Goal: Check status: Check status

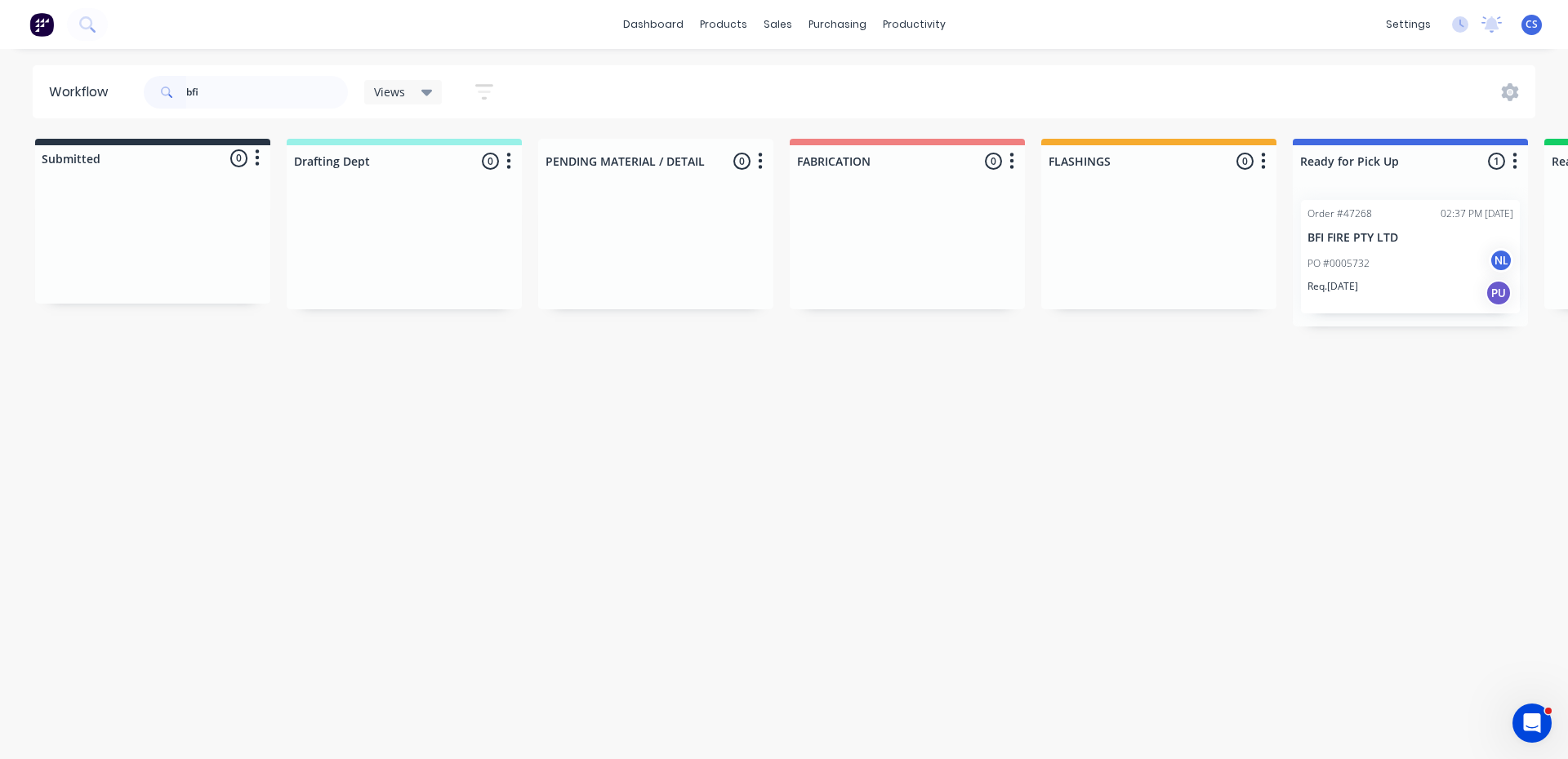
type input "bfi"
click at [1409, 249] on div "PO #0005732 NL" at bounding box center [1410, 263] width 205 height 31
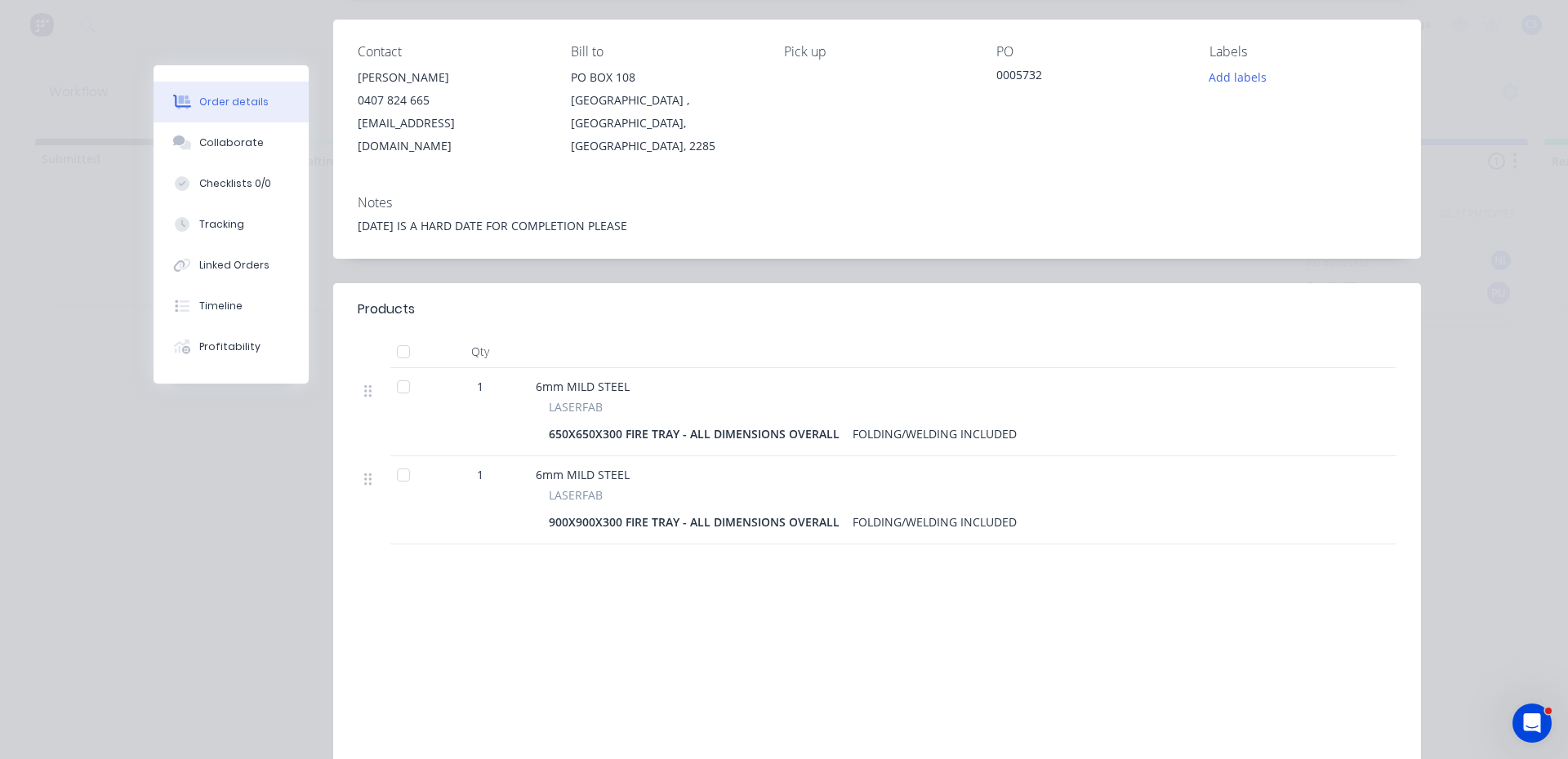
scroll to position [163, 0]
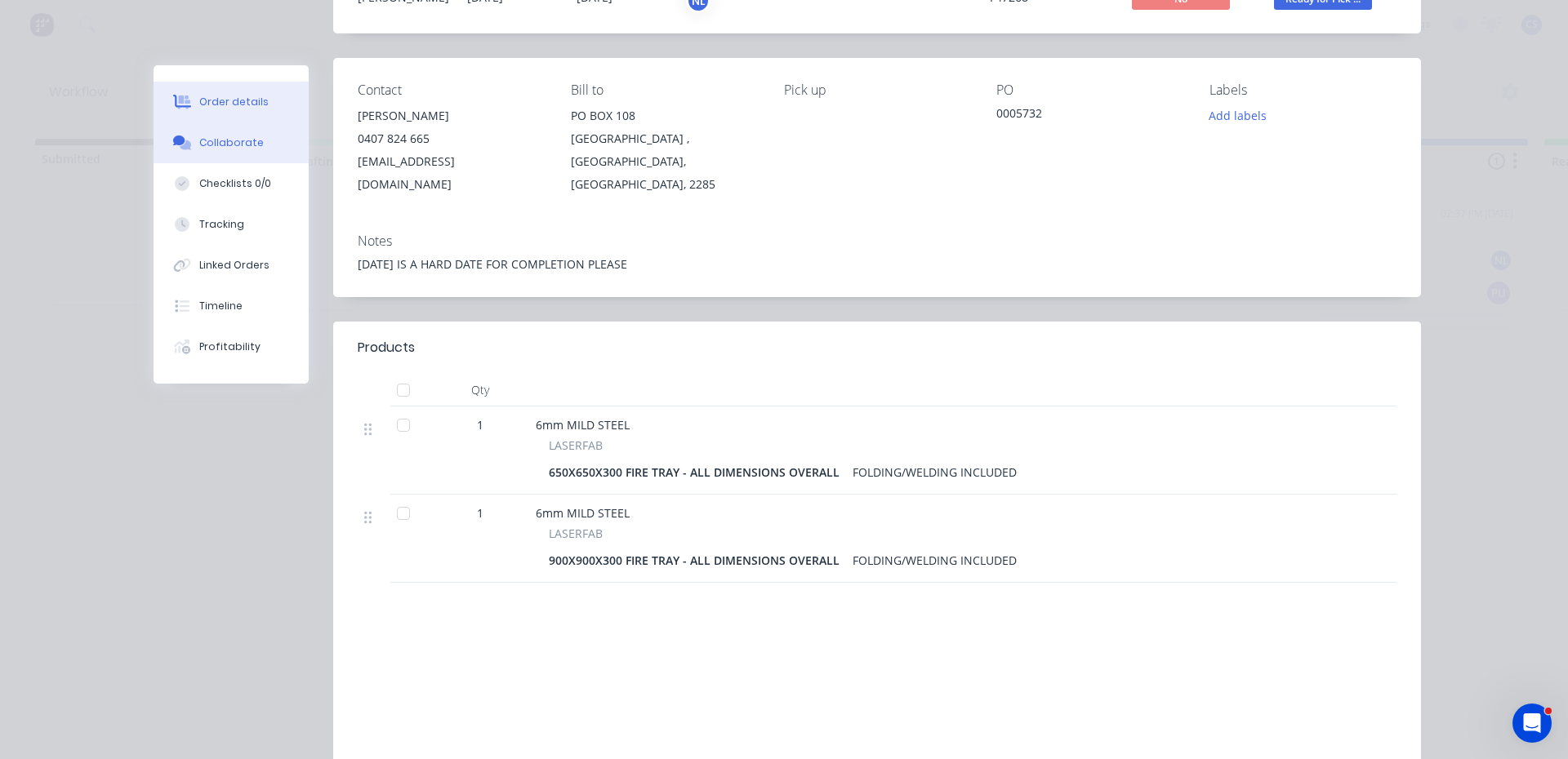
click at [219, 148] on div "Collaborate" at bounding box center [231, 142] width 64 height 15
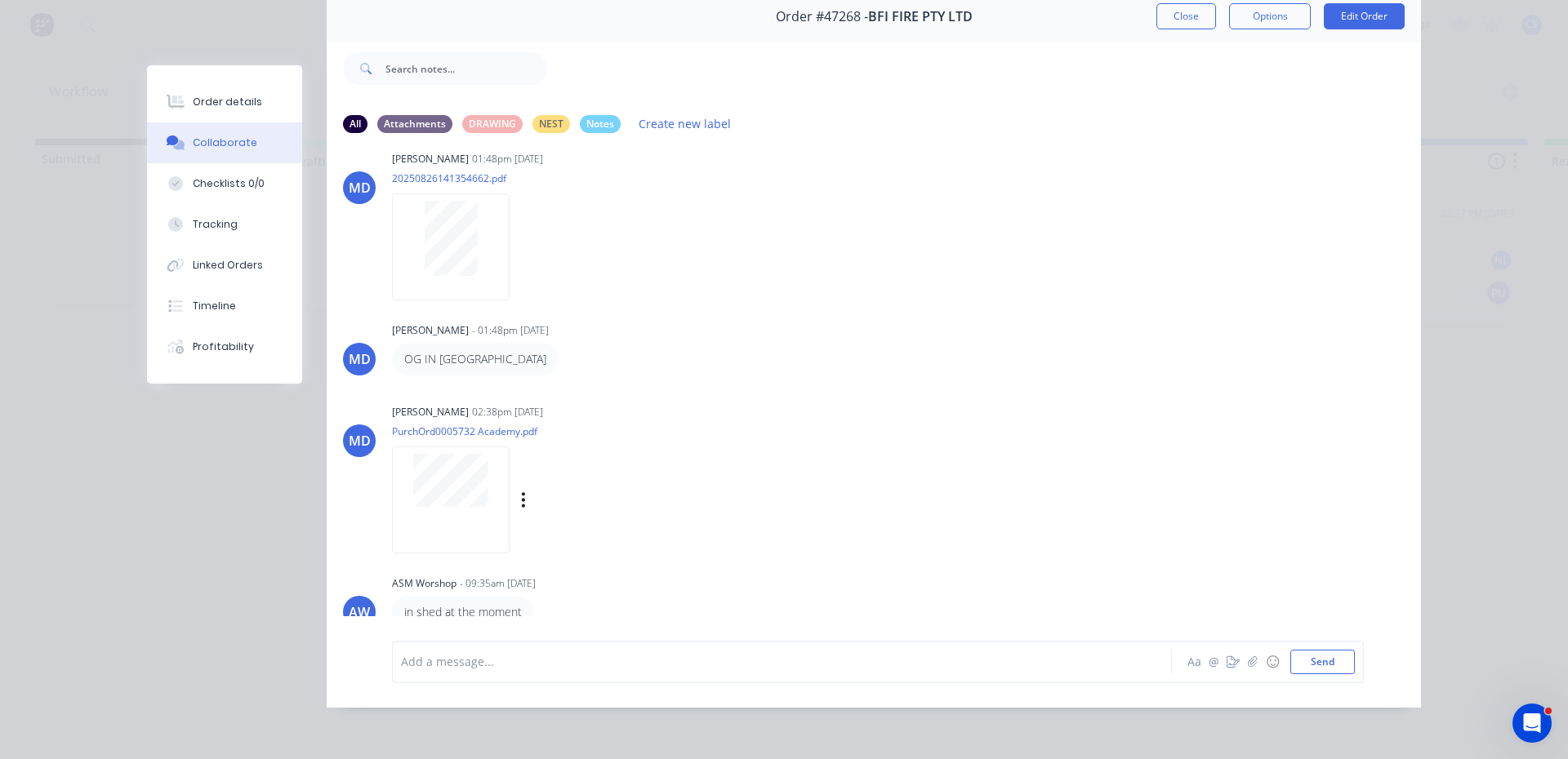
scroll to position [87, 0]
click at [1226, 659] on icon "button" at bounding box center [1233, 662] width 13 height 11
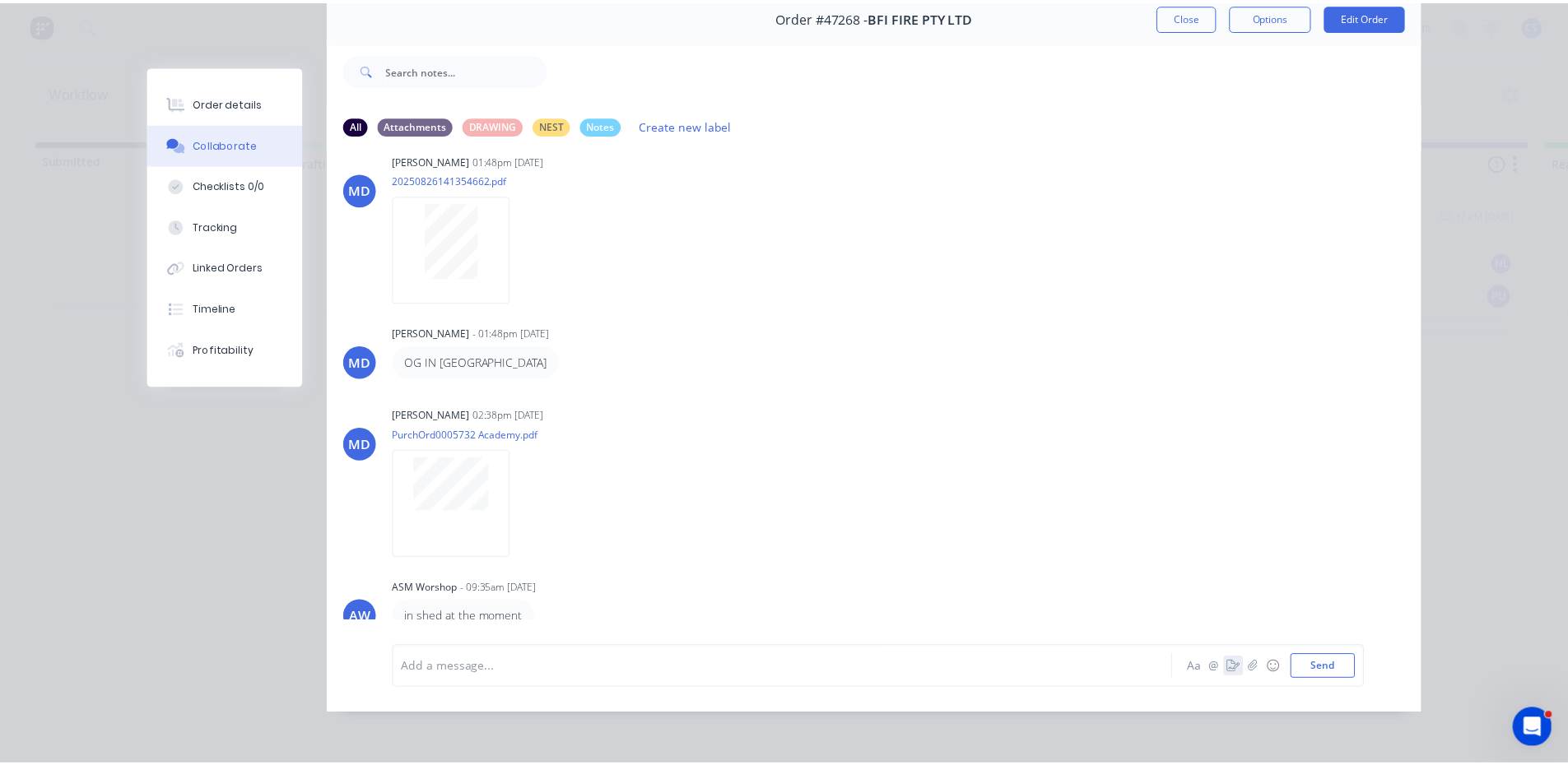
scroll to position [75, 0]
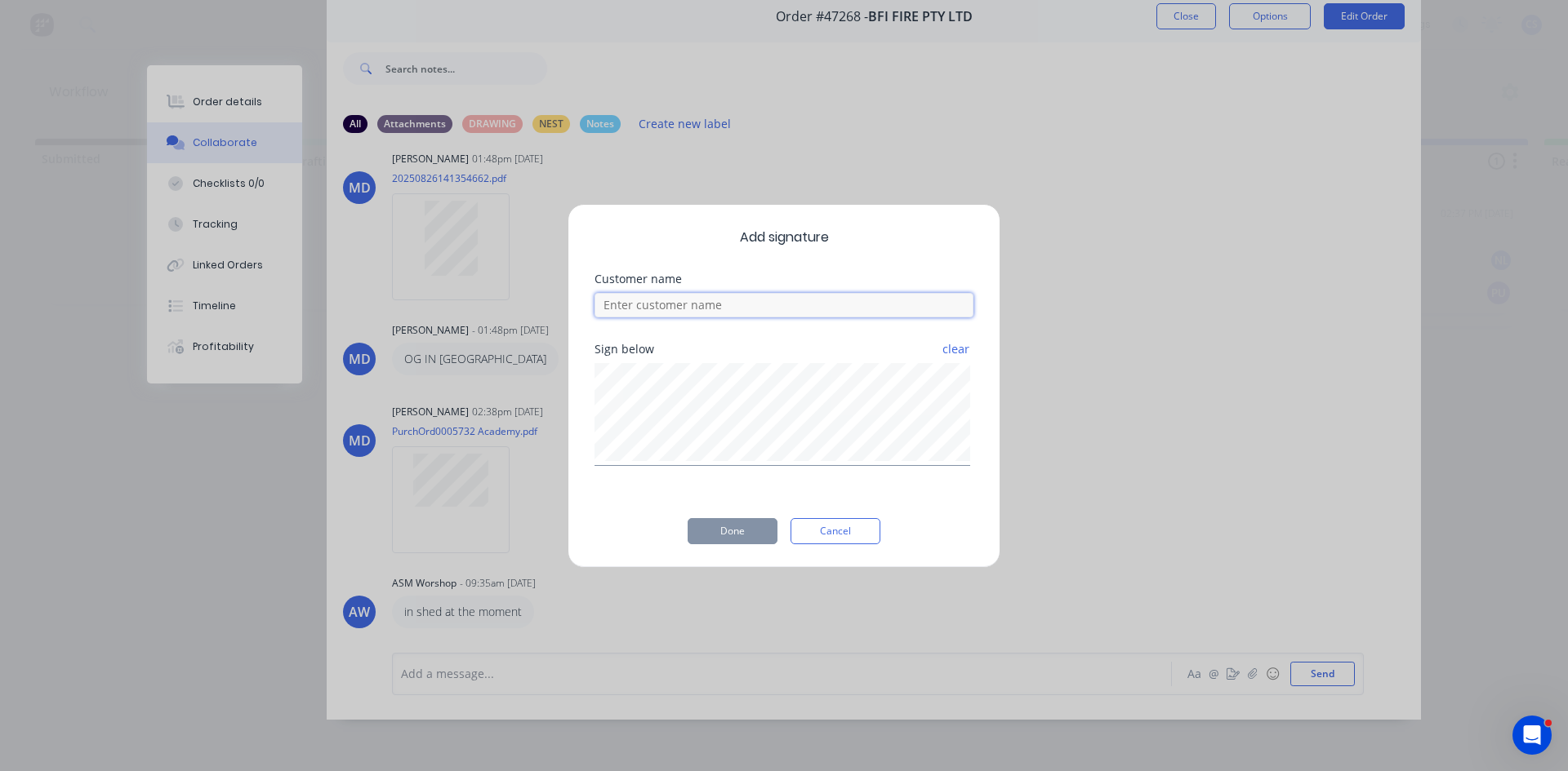
click at [656, 298] on input at bounding box center [784, 305] width 379 height 24
type input "[PERSON_NAME]"
click at [744, 533] on button "Done" at bounding box center [732, 531] width 90 height 26
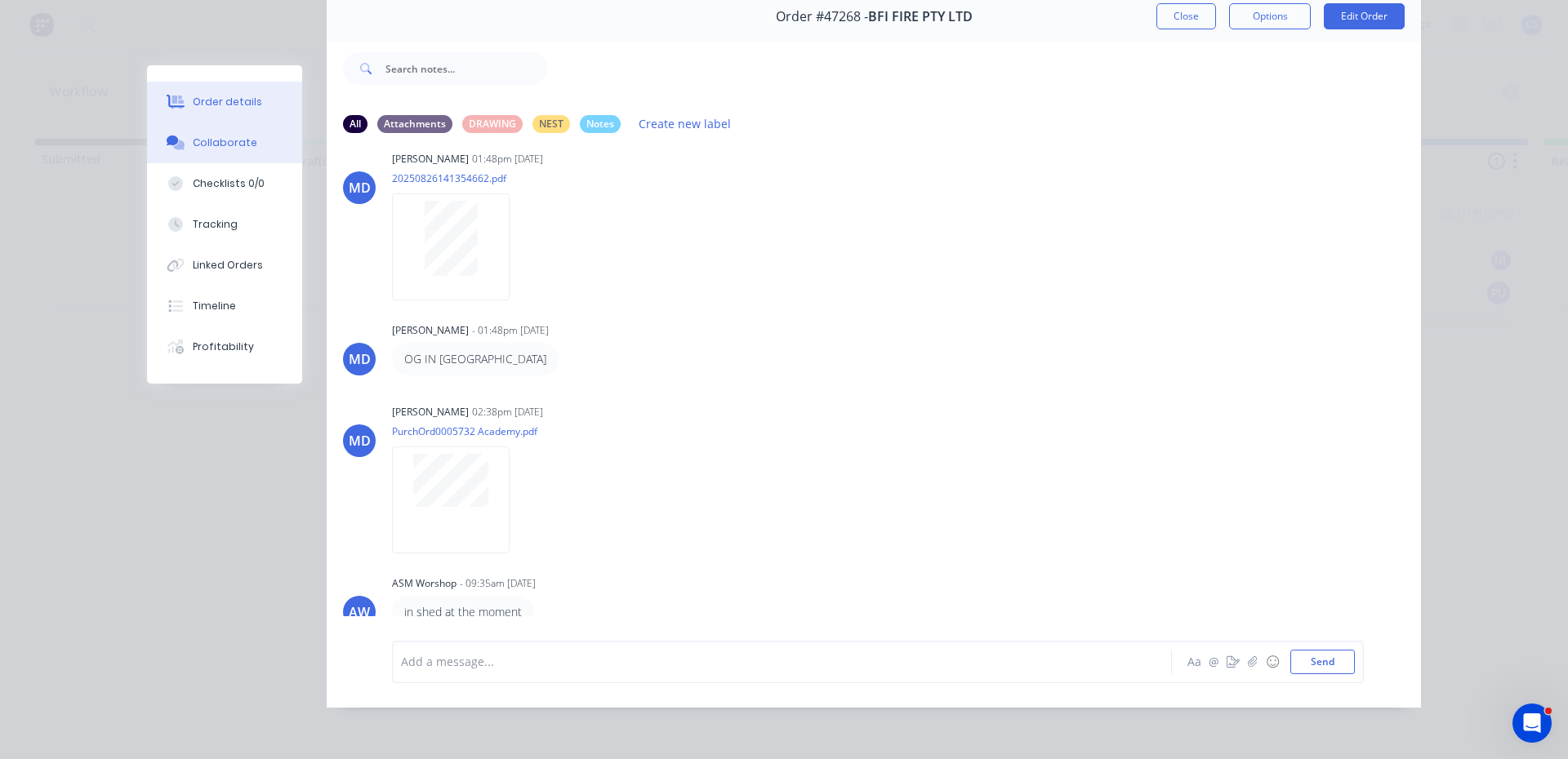
click at [254, 97] on button "Order details" at bounding box center [224, 101] width 155 height 41
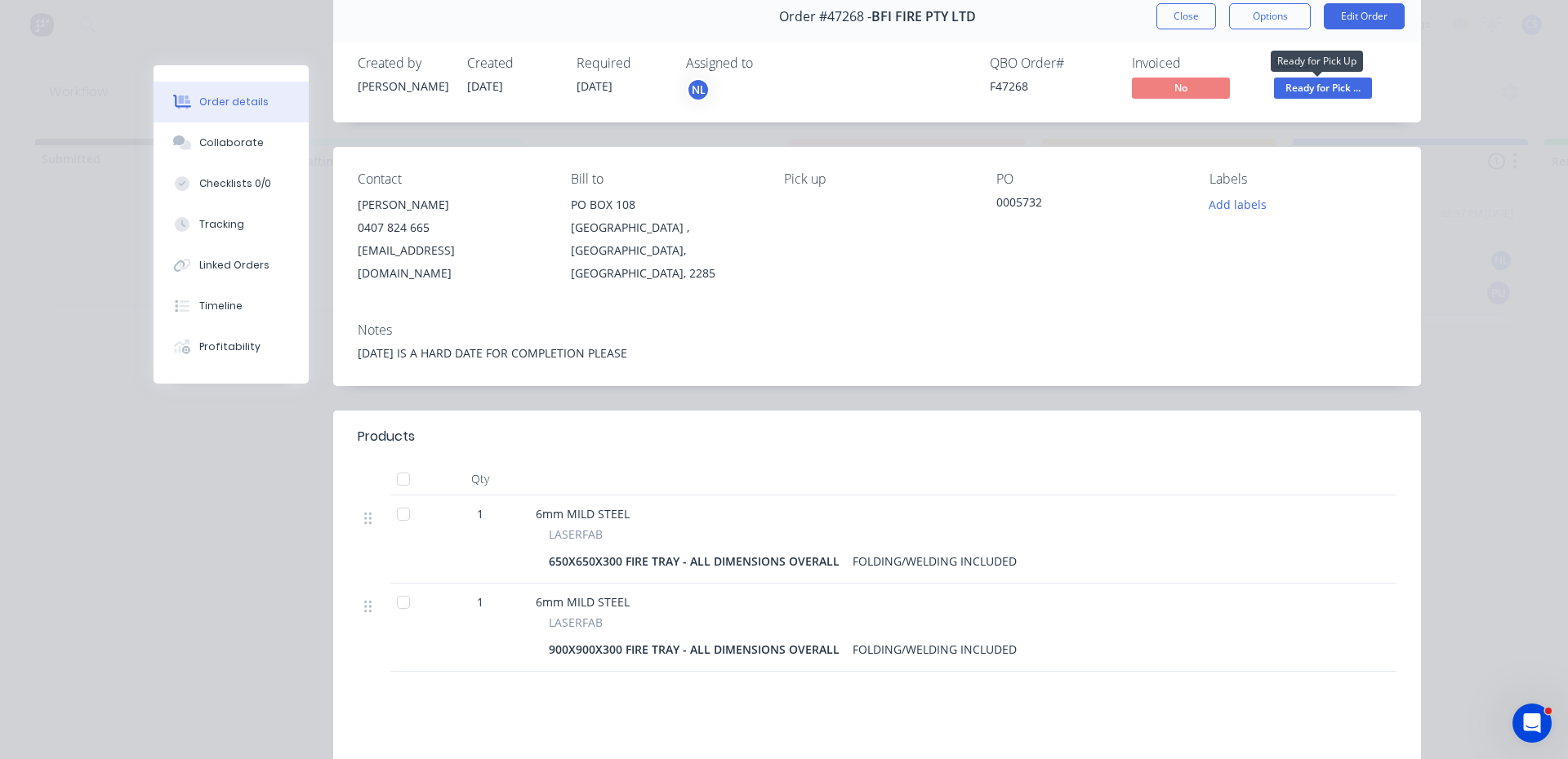
click at [1296, 93] on span "Ready for Pick ..." at bounding box center [1323, 88] width 98 height 21
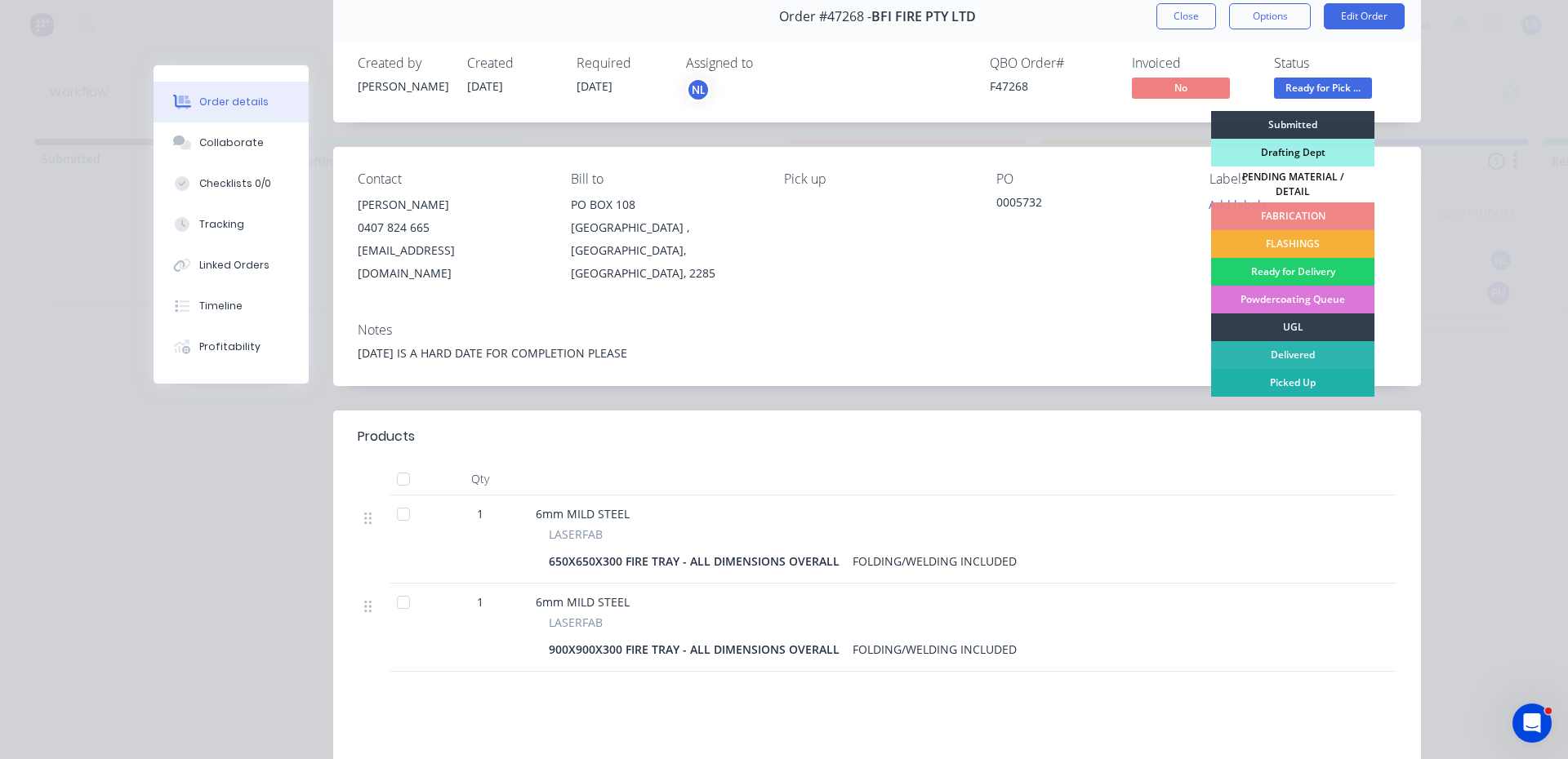
click at [1268, 388] on div "Submitted Drafting Dept PENDING MATERIAL / DETAIL FABRICATION FLASHINGS Ready f…" at bounding box center [1292, 301] width 163 height 380
click at [1267, 374] on div "Picked Up" at bounding box center [1292, 383] width 163 height 28
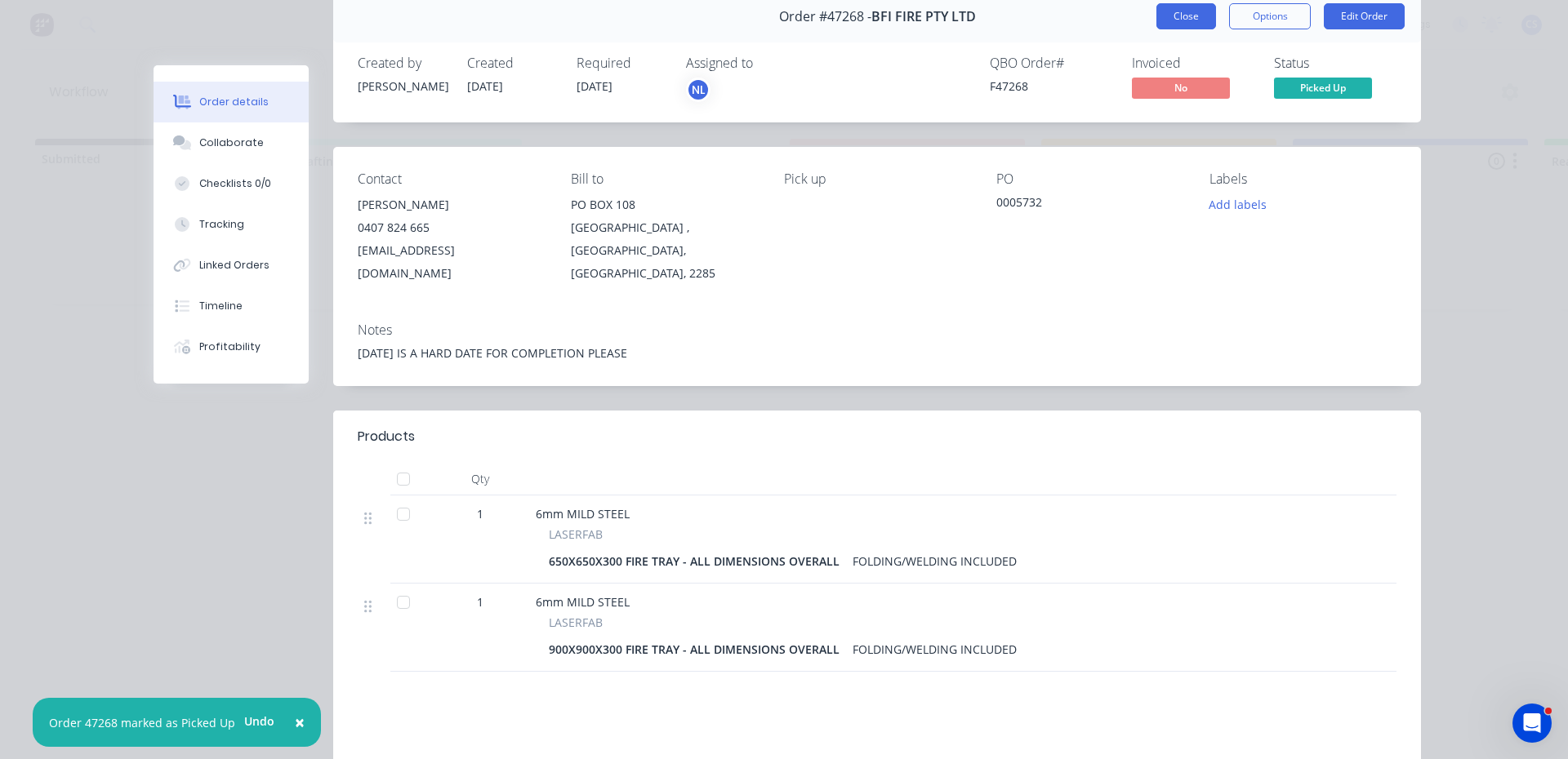
click at [1192, 12] on button "Close" at bounding box center [1186, 16] width 60 height 26
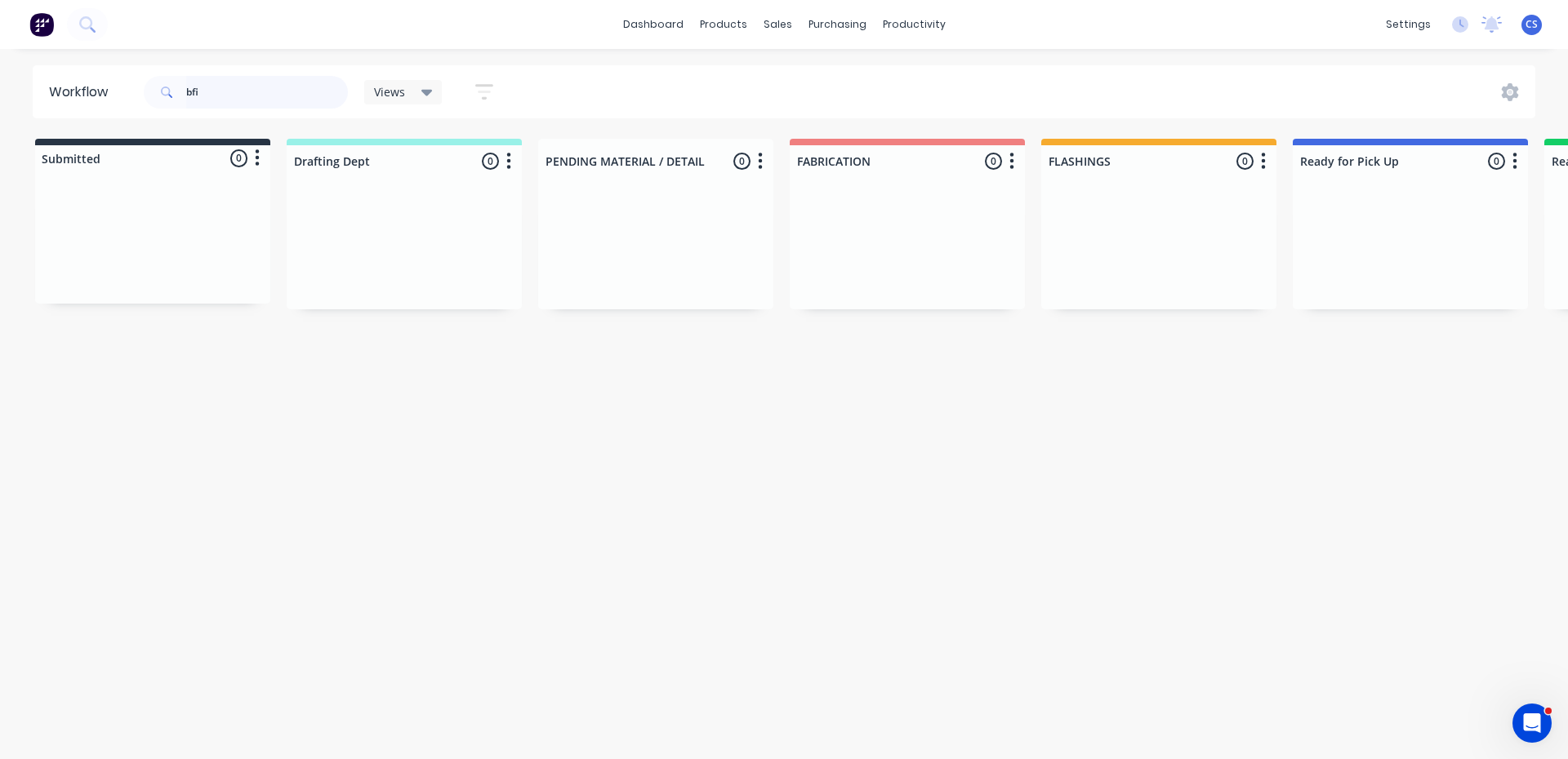
drag, startPoint x: 143, startPoint y: 98, endPoint x: 94, endPoint y: 63, distance: 60.2
click at [94, 98] on header "Workflow bfi Views Save new view None (Default) edit [PERSON_NAME] edit Product…" at bounding box center [784, 91] width 1504 height 53
type input "P"
type input "47524"
click at [1401, 247] on div "Order #47524 07:53 AM [DATE] [PERSON_NAME] PROJECTS PO #WBH Req. [DATE] PU" at bounding box center [1410, 249] width 219 height 98
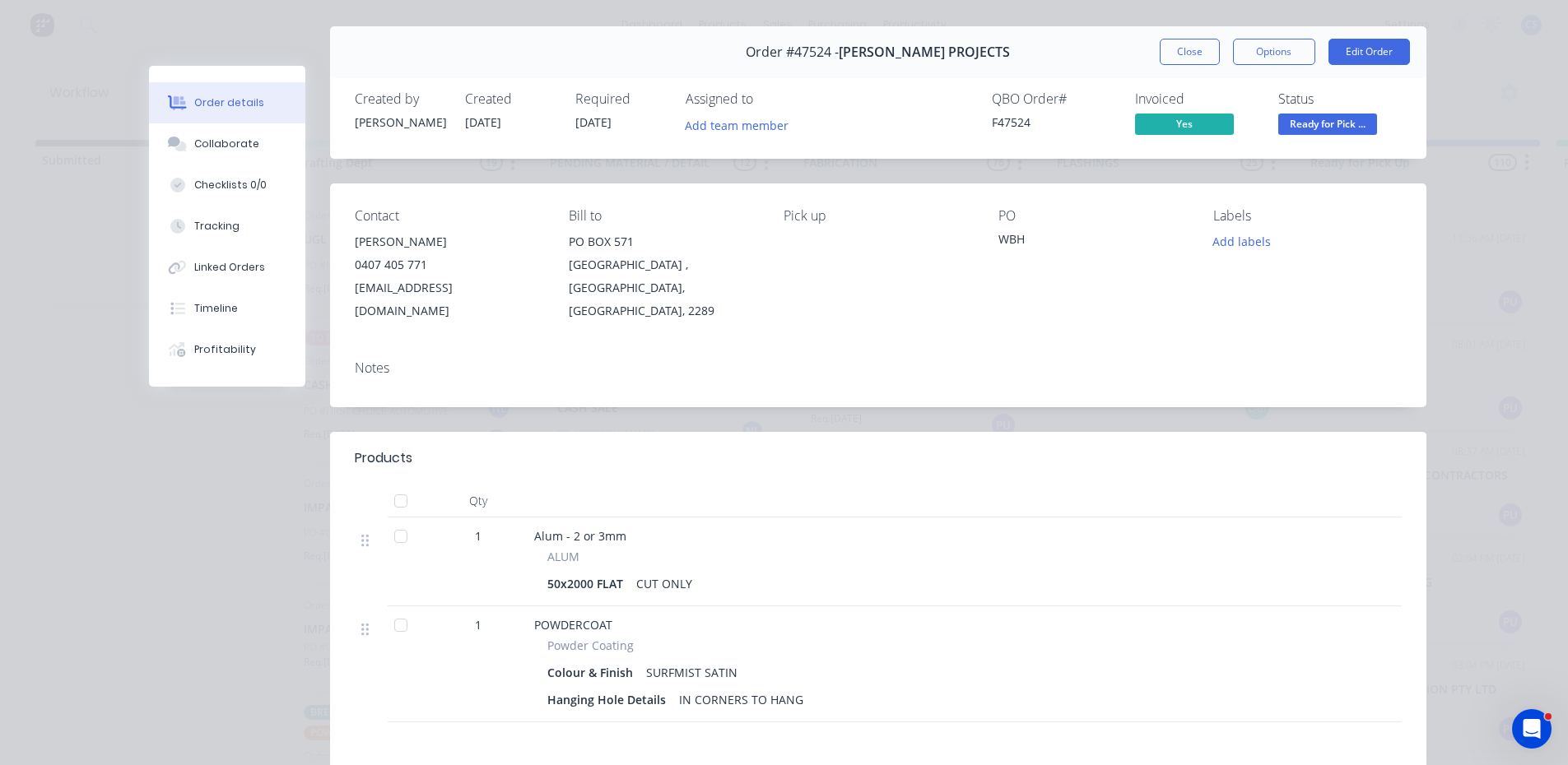
scroll to position [0, 0]
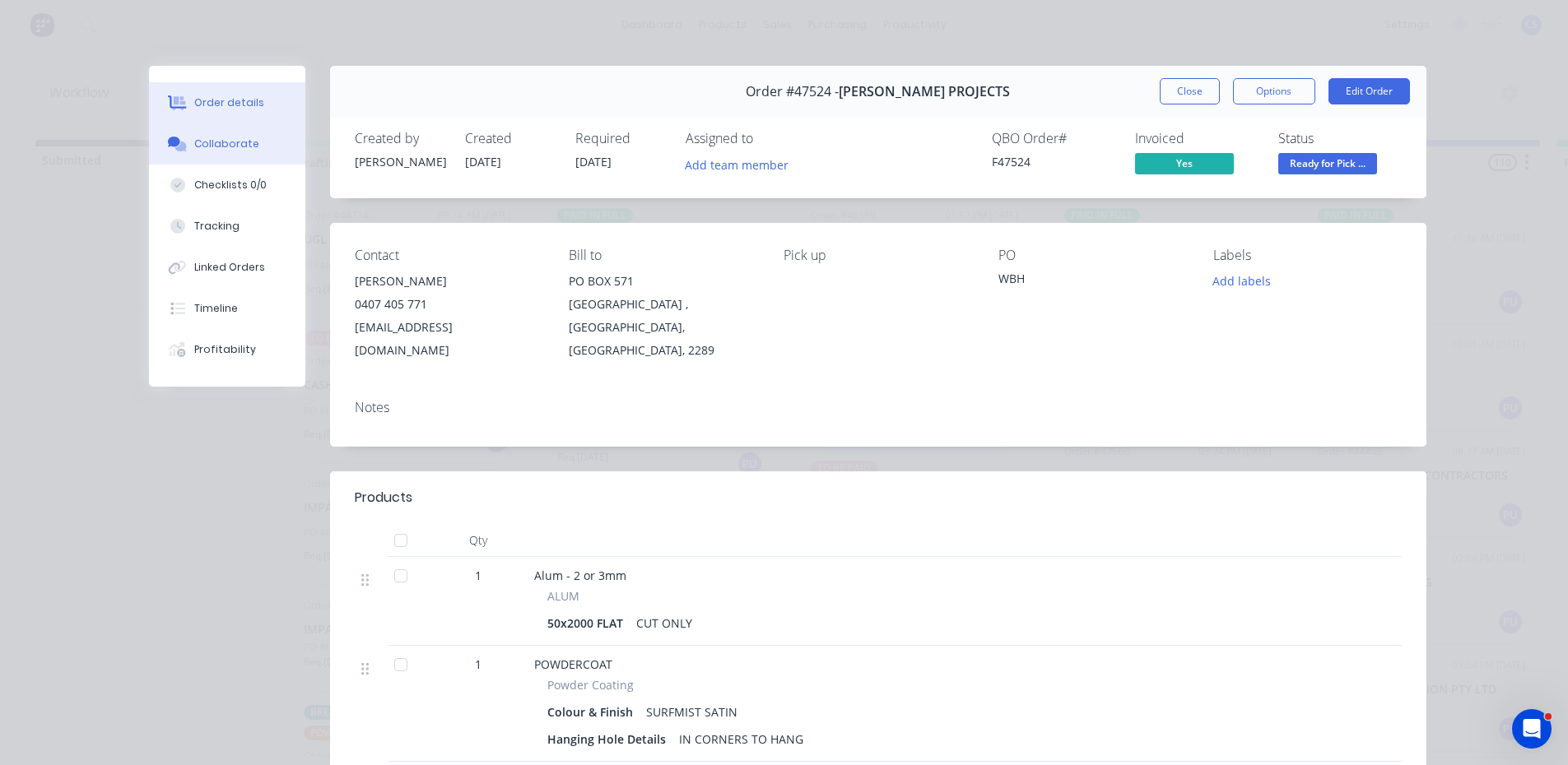
click at [205, 146] on div "Collaborate" at bounding box center [226, 143] width 65 height 15
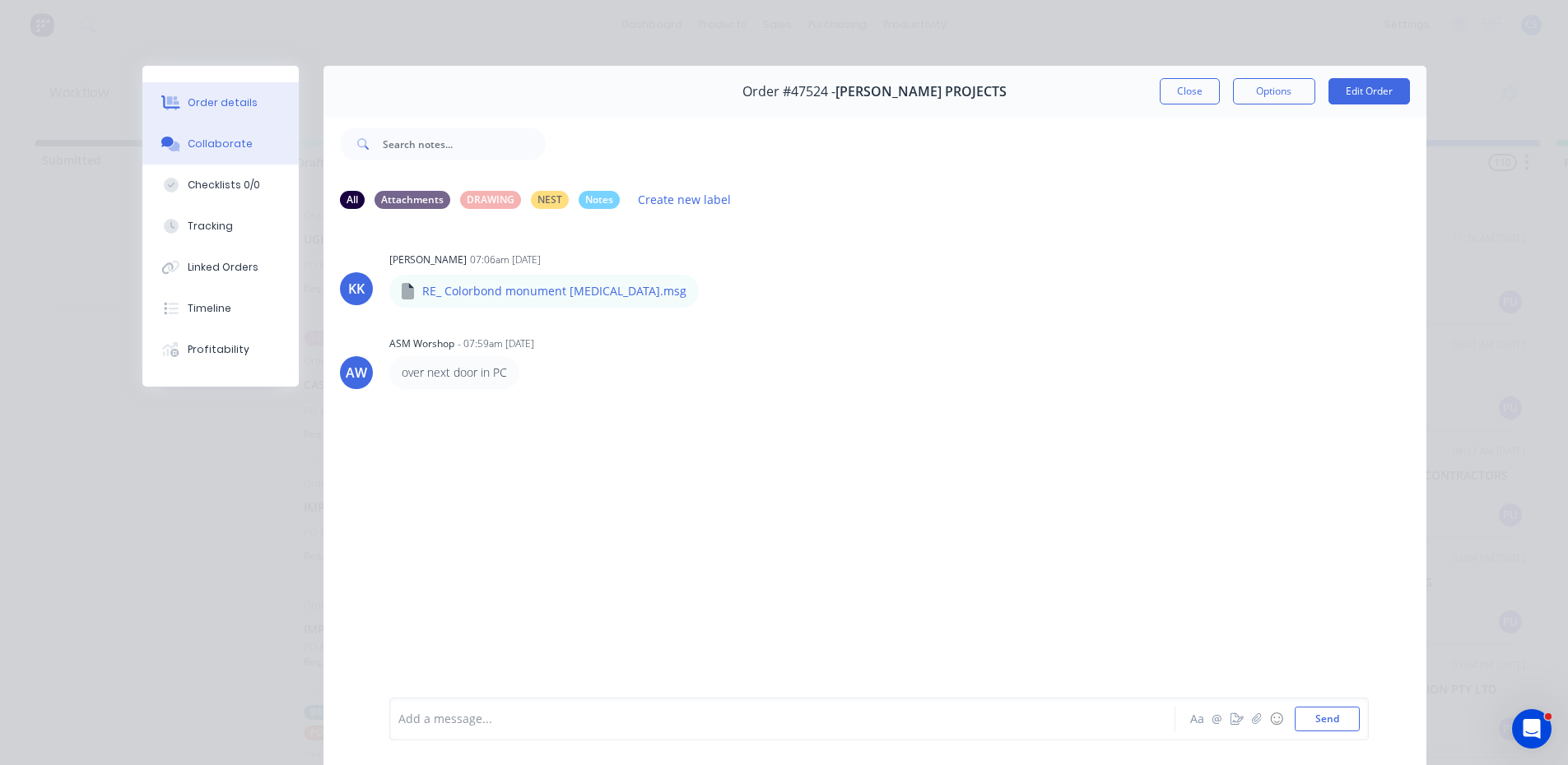
click at [188, 100] on div "Order details" at bounding box center [223, 102] width 70 height 15
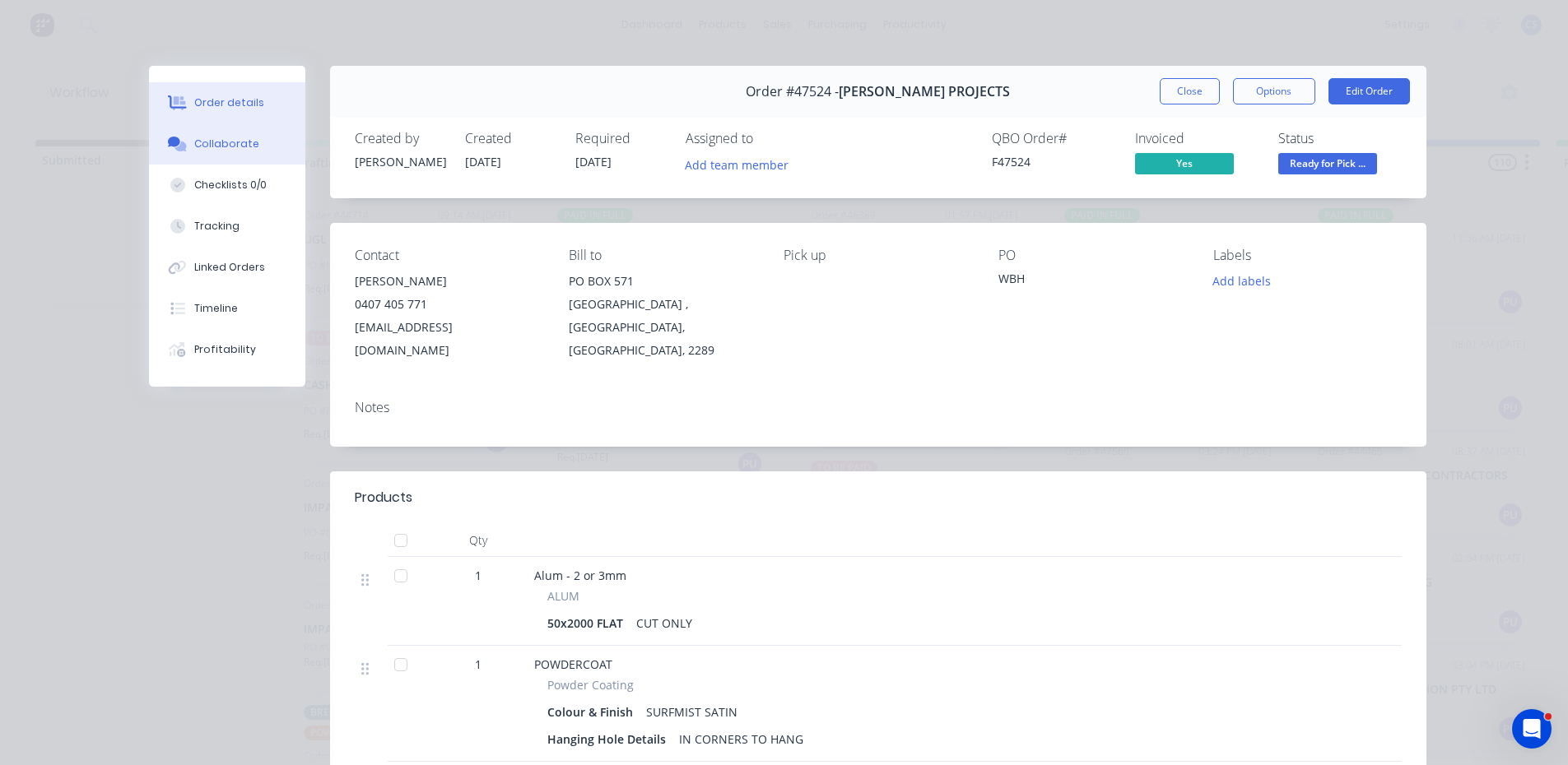
click at [204, 144] on div "Collaborate" at bounding box center [226, 143] width 65 height 15
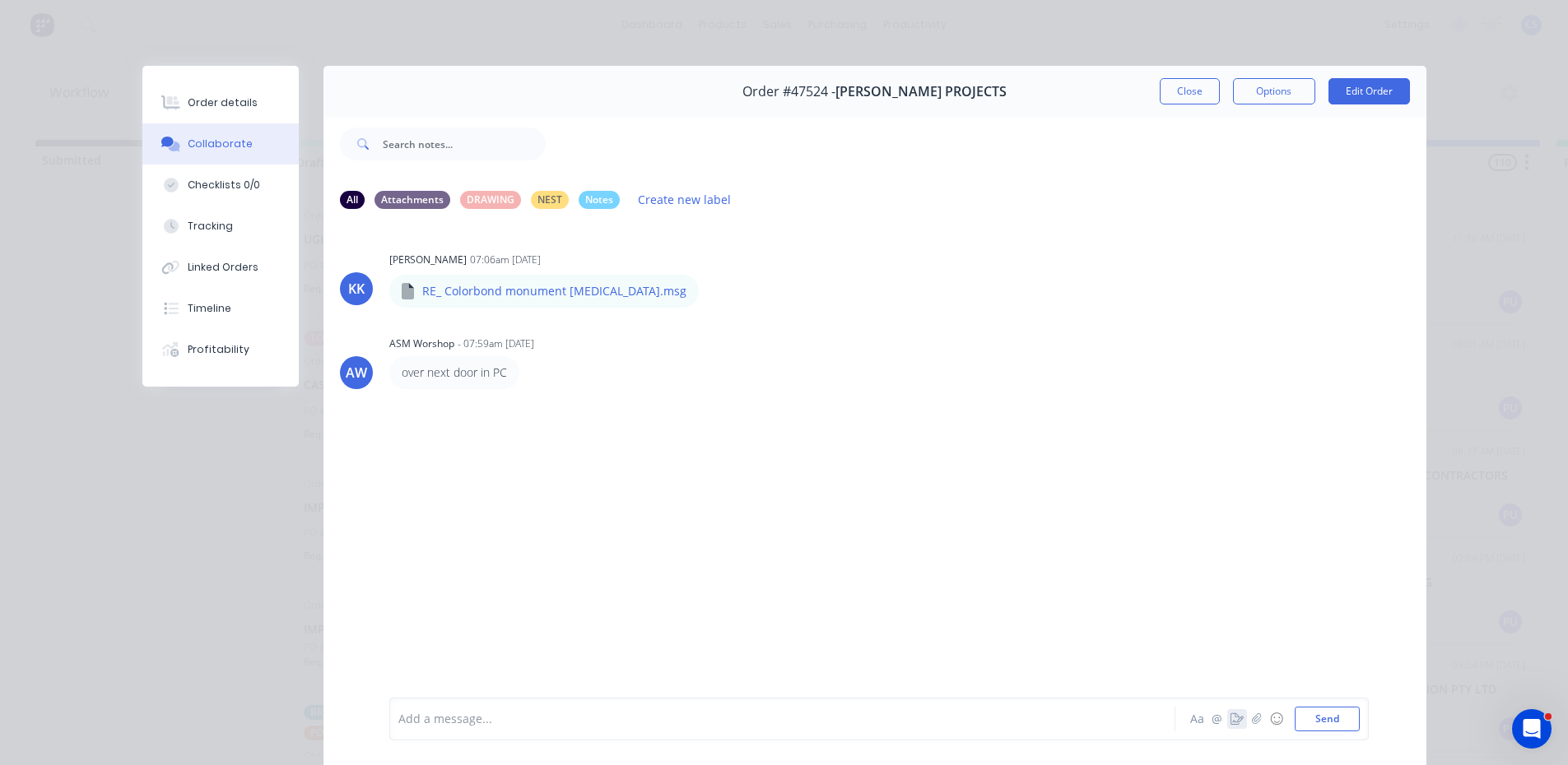
click at [1231, 722] on icon "button" at bounding box center [1237, 719] width 13 height 11
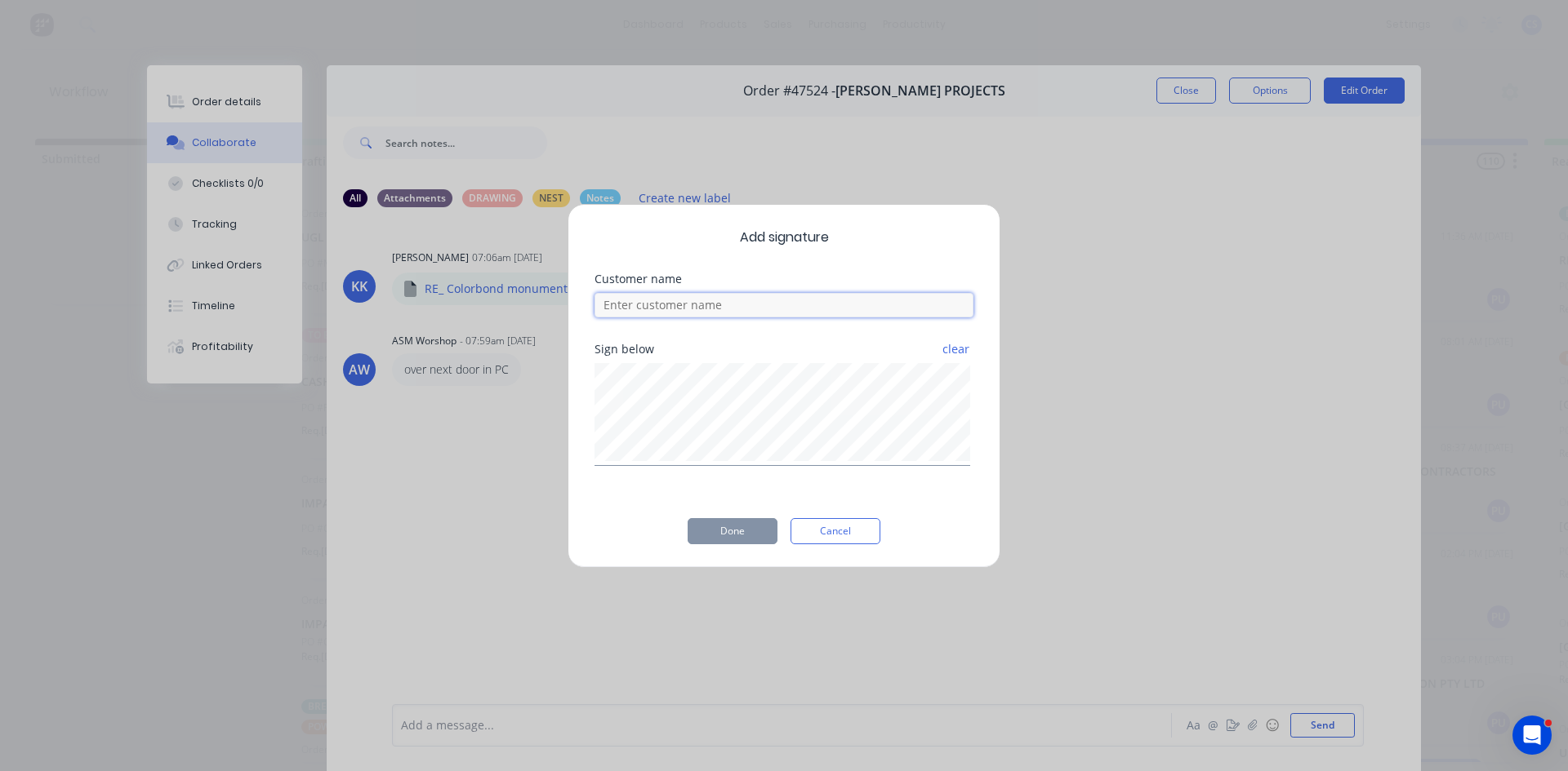
click at [801, 302] on input at bounding box center [784, 305] width 379 height 24
type input "[PERSON_NAME]"
click at [741, 521] on button "Done" at bounding box center [732, 531] width 90 height 26
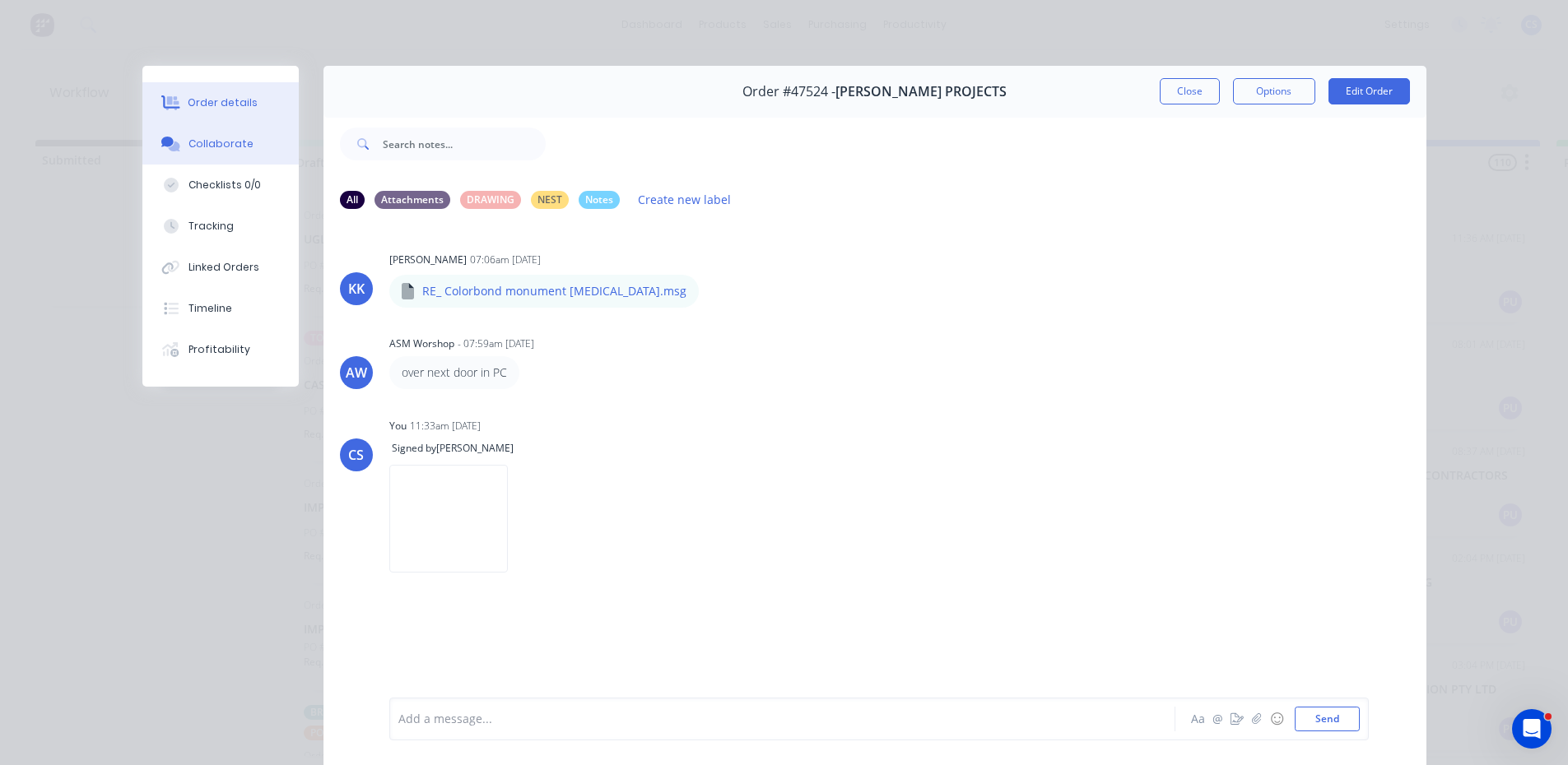
click at [208, 93] on button "Order details" at bounding box center [220, 102] width 156 height 41
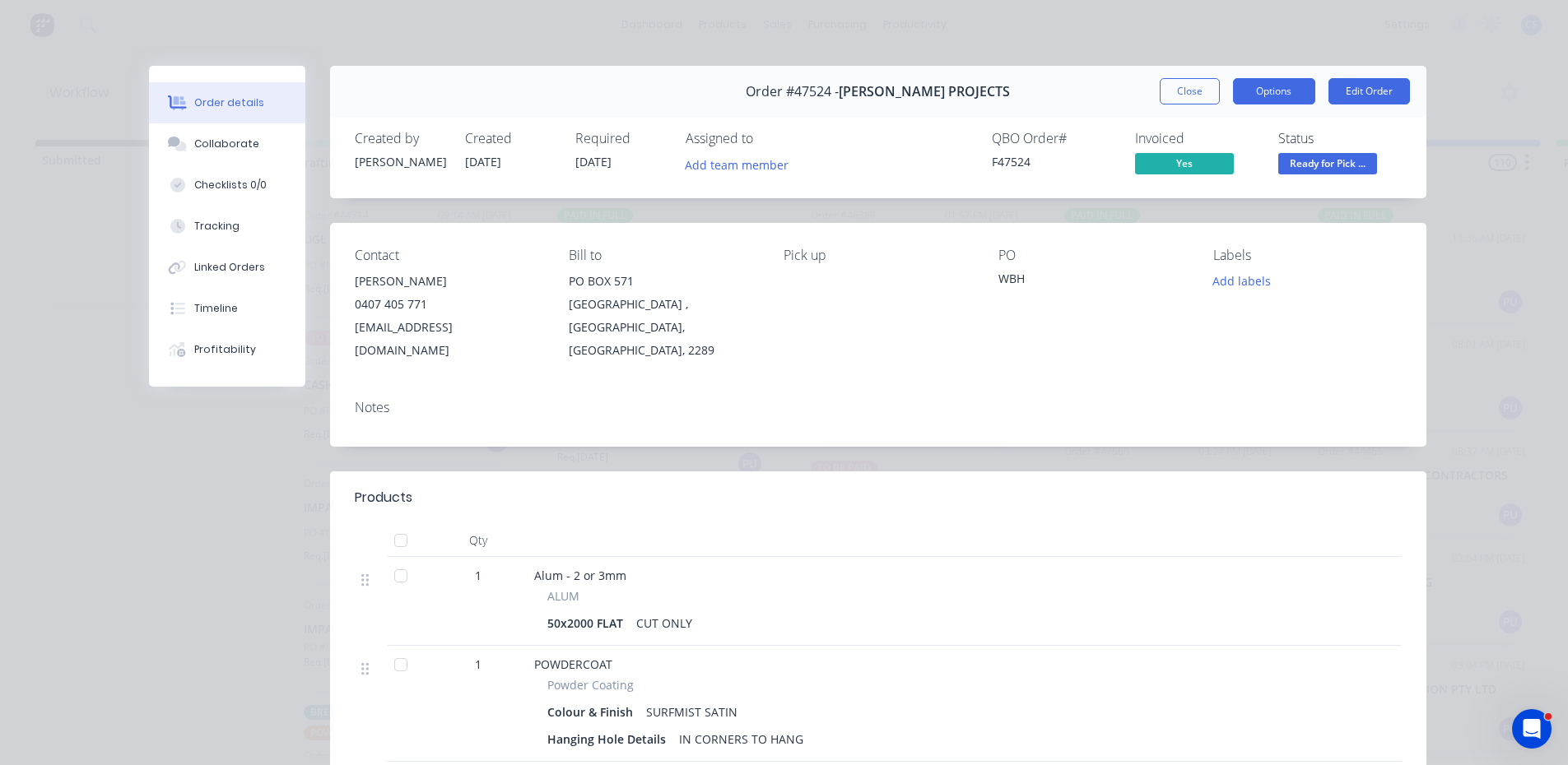
click at [1279, 88] on button "Options" at bounding box center [1274, 92] width 82 height 26
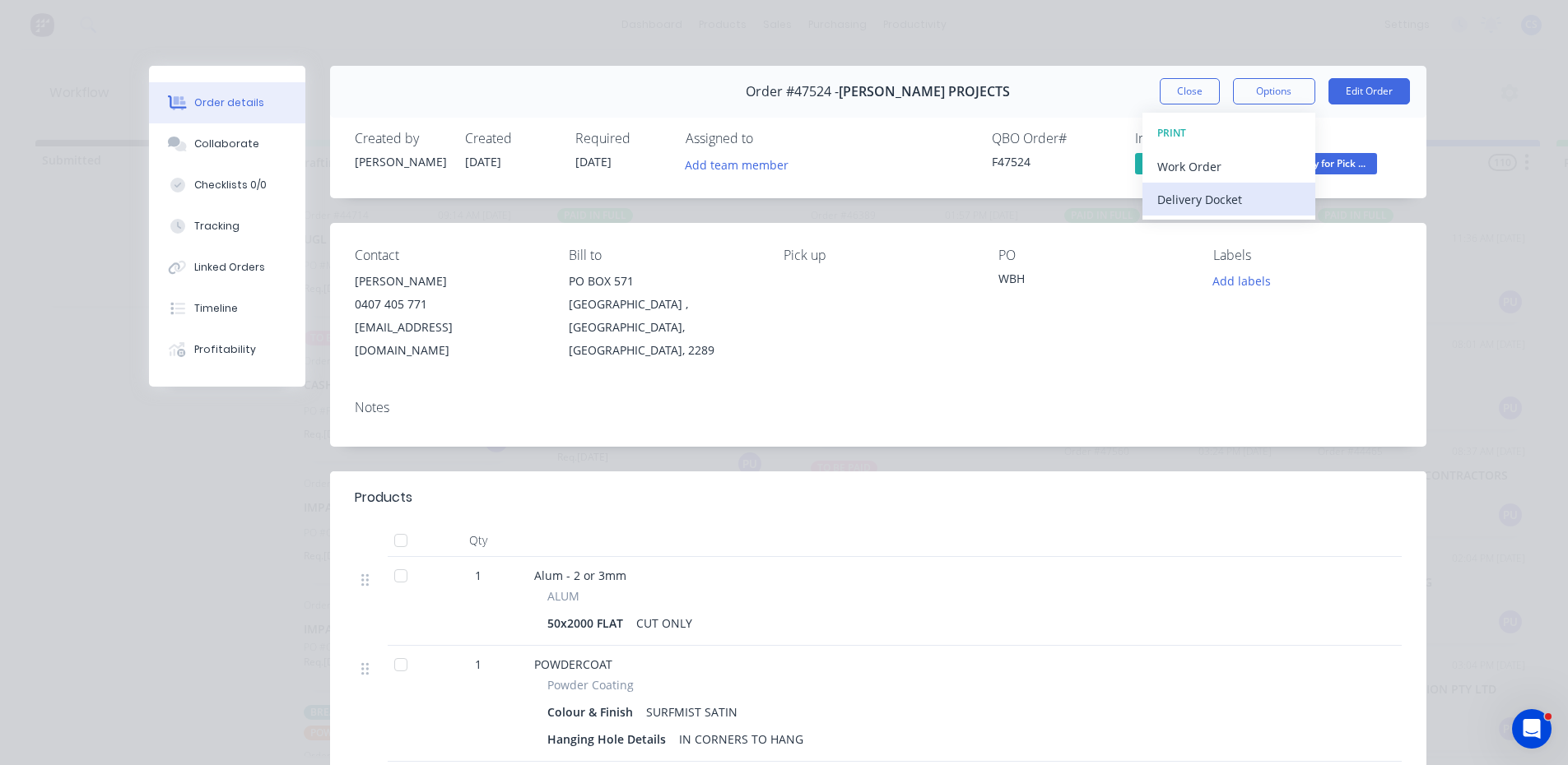
click at [1228, 209] on div "Delivery Docket" at bounding box center [1229, 199] width 143 height 24
click at [1204, 192] on div "Standard" at bounding box center [1229, 199] width 143 height 24
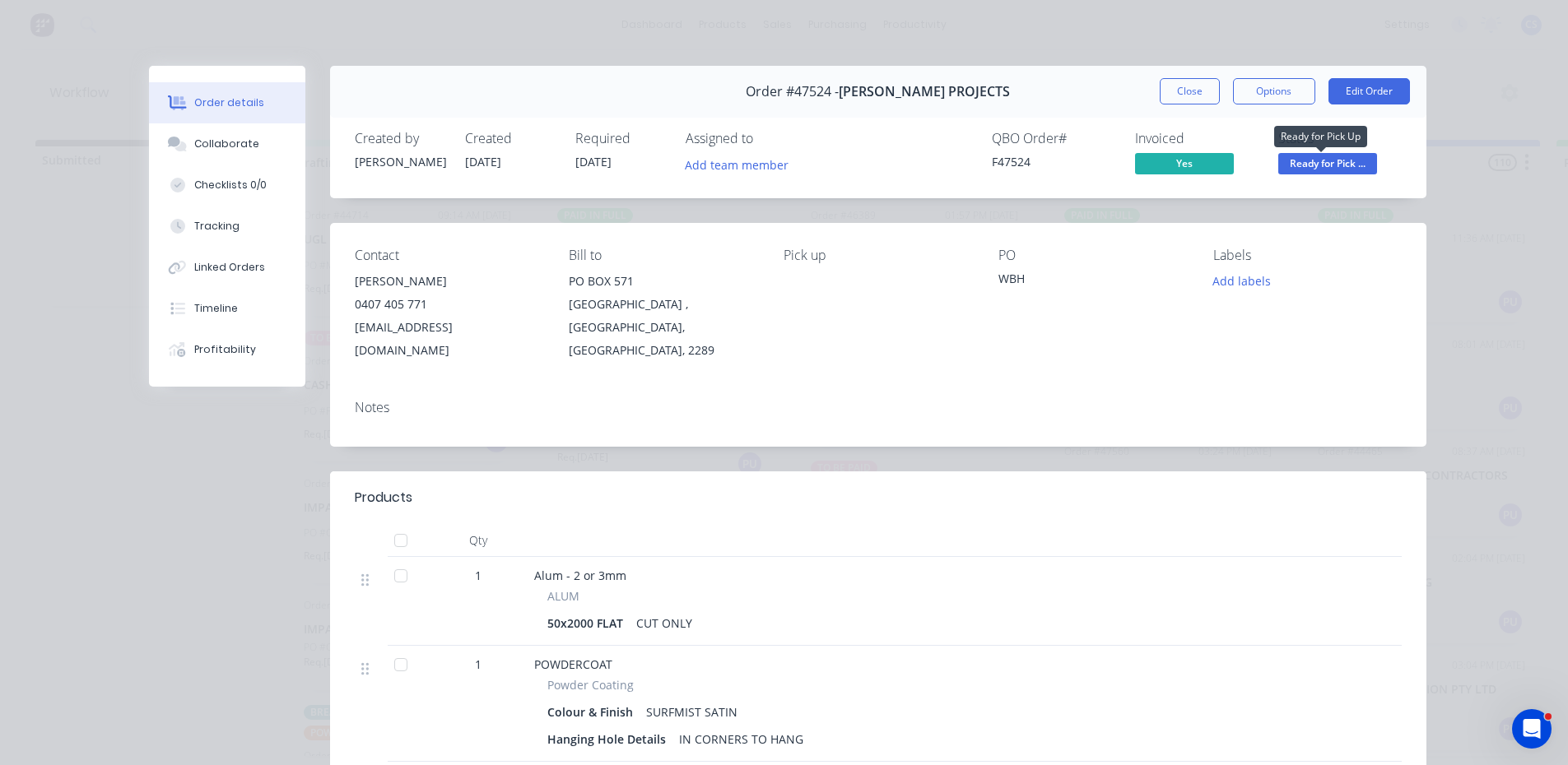
click at [1337, 163] on span "Ready for Pick ..." at bounding box center [1327, 163] width 99 height 21
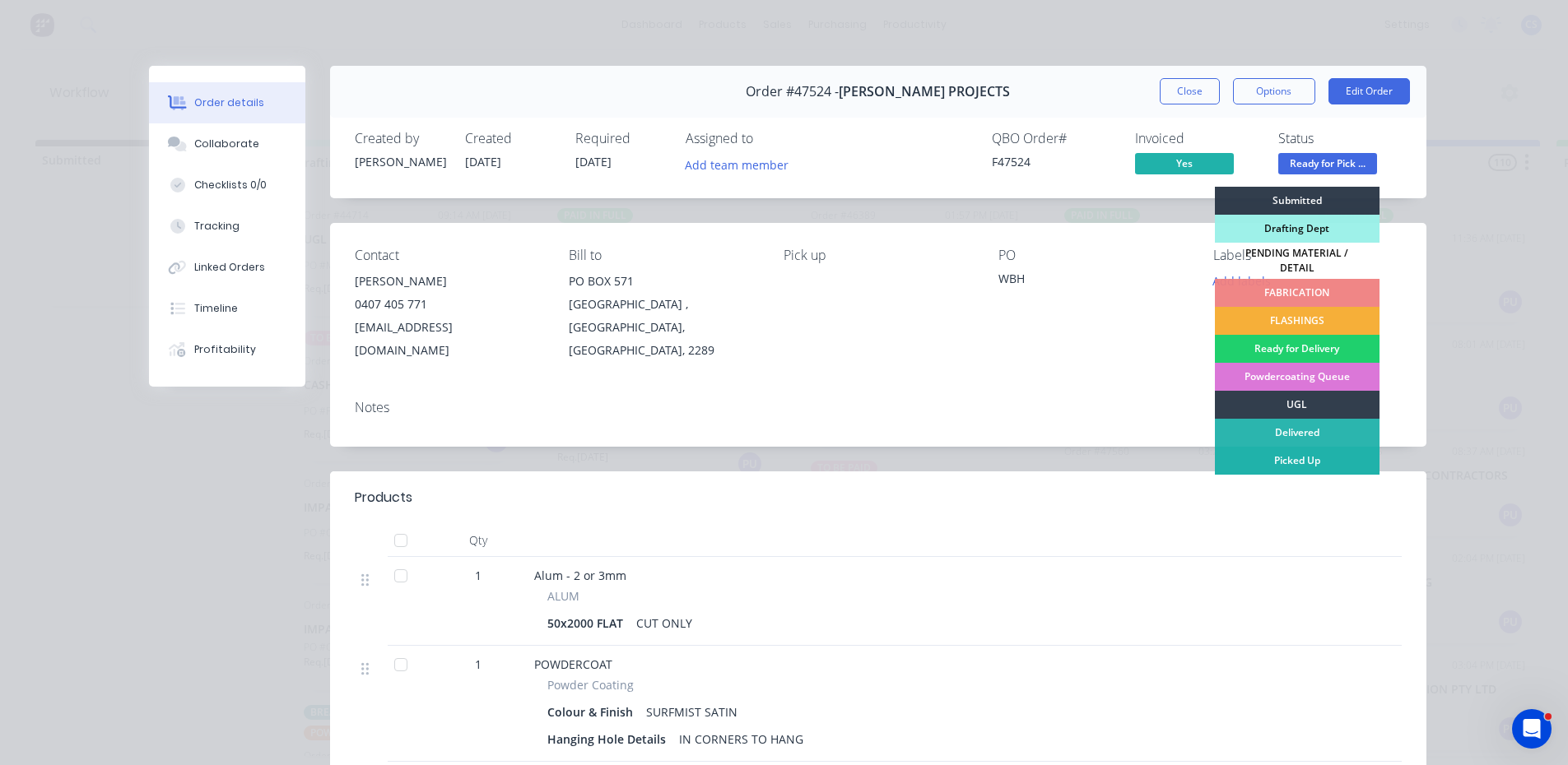
click at [1276, 451] on div "Picked Up" at bounding box center [1297, 461] width 164 height 28
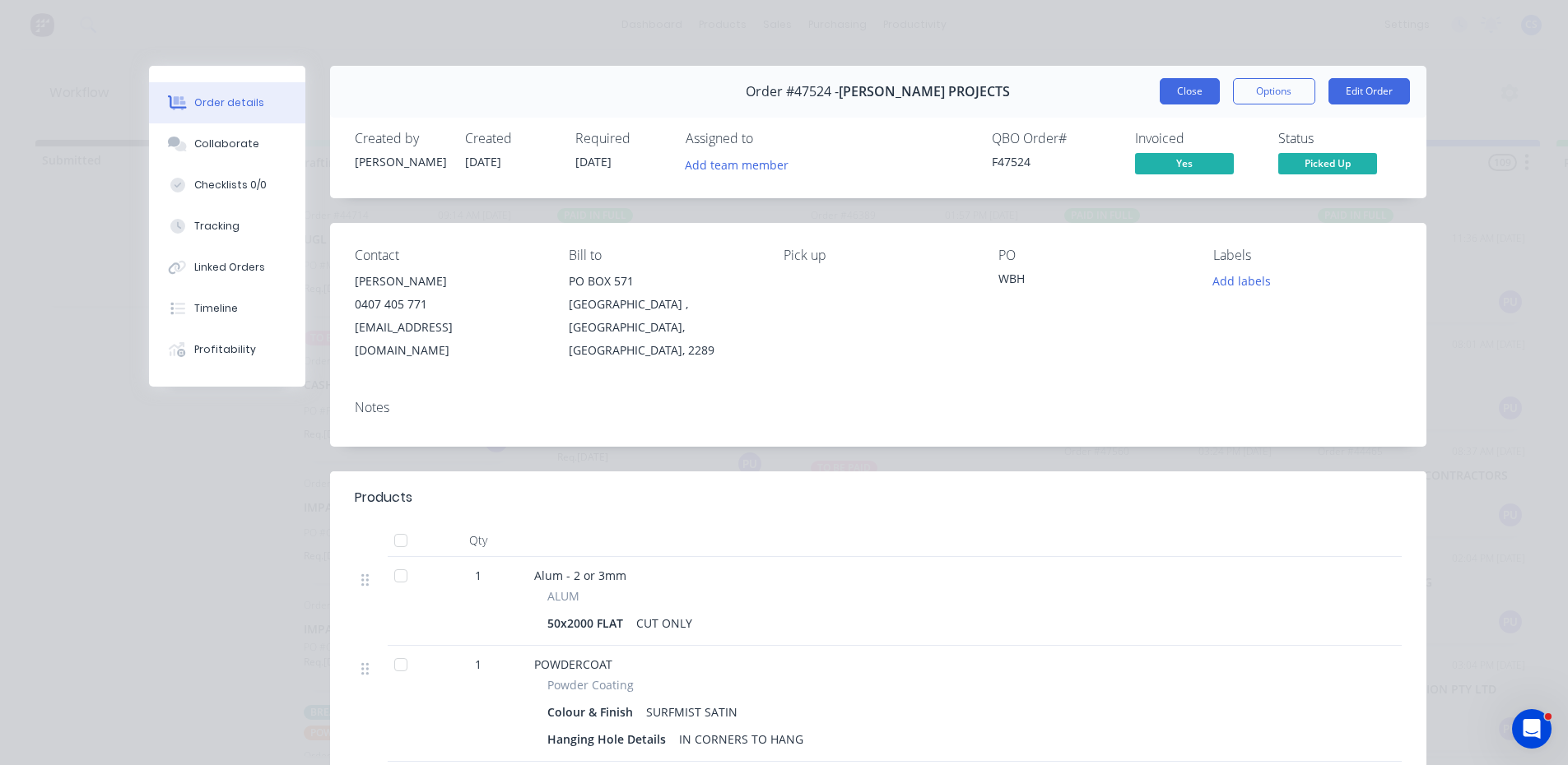
click at [1174, 94] on button "Close" at bounding box center [1190, 92] width 60 height 26
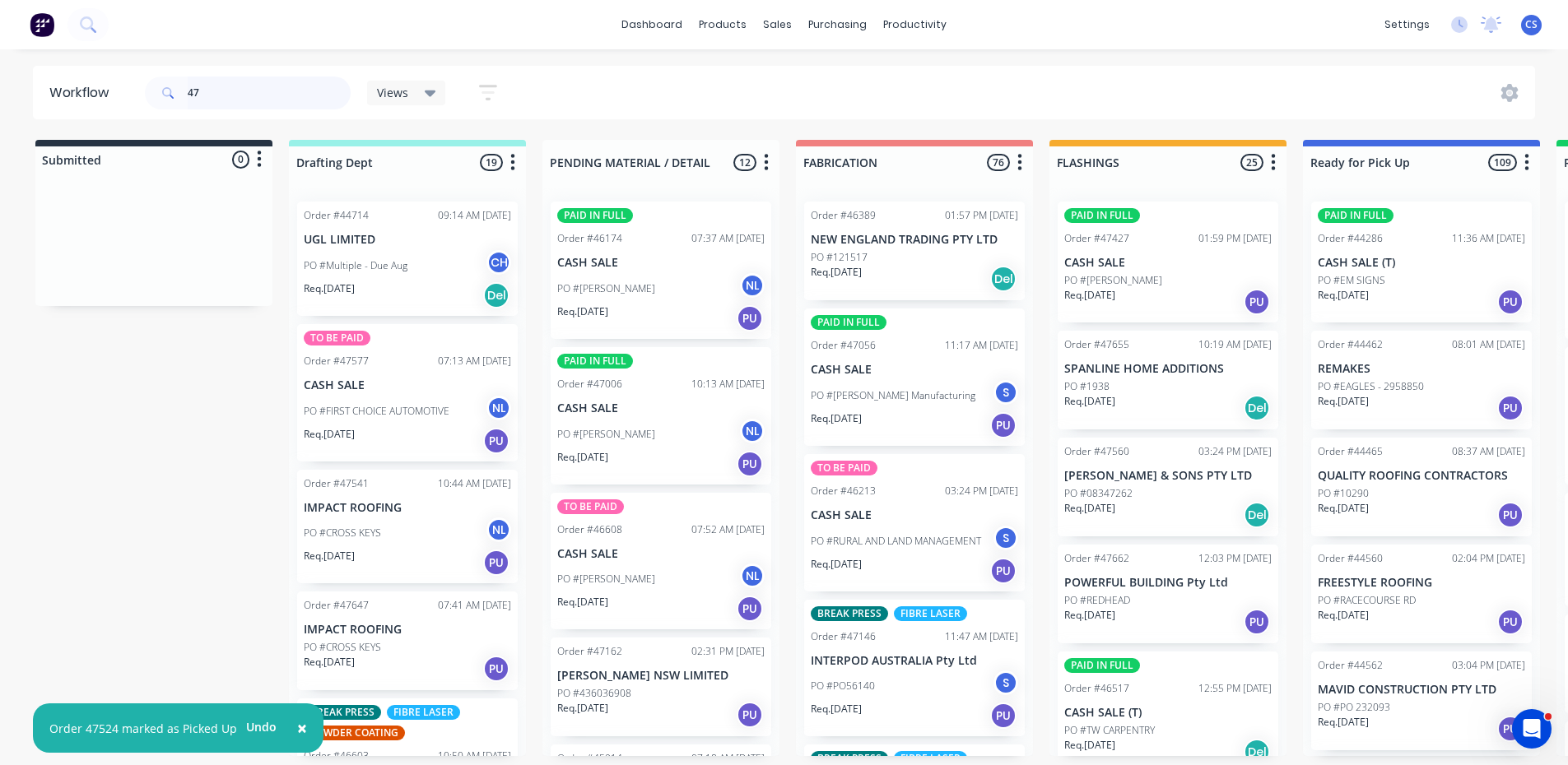
type input "4"
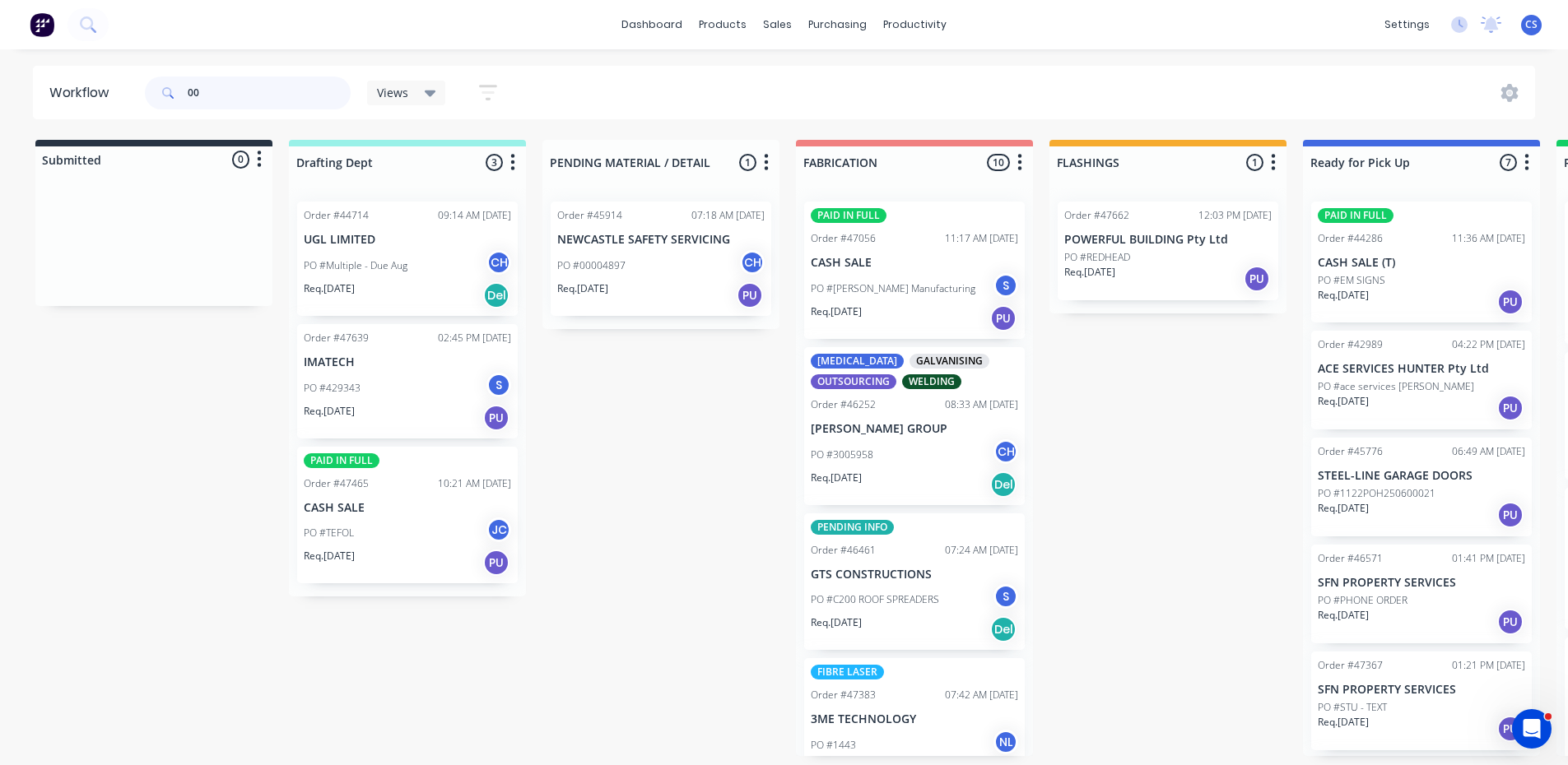
type input "0"
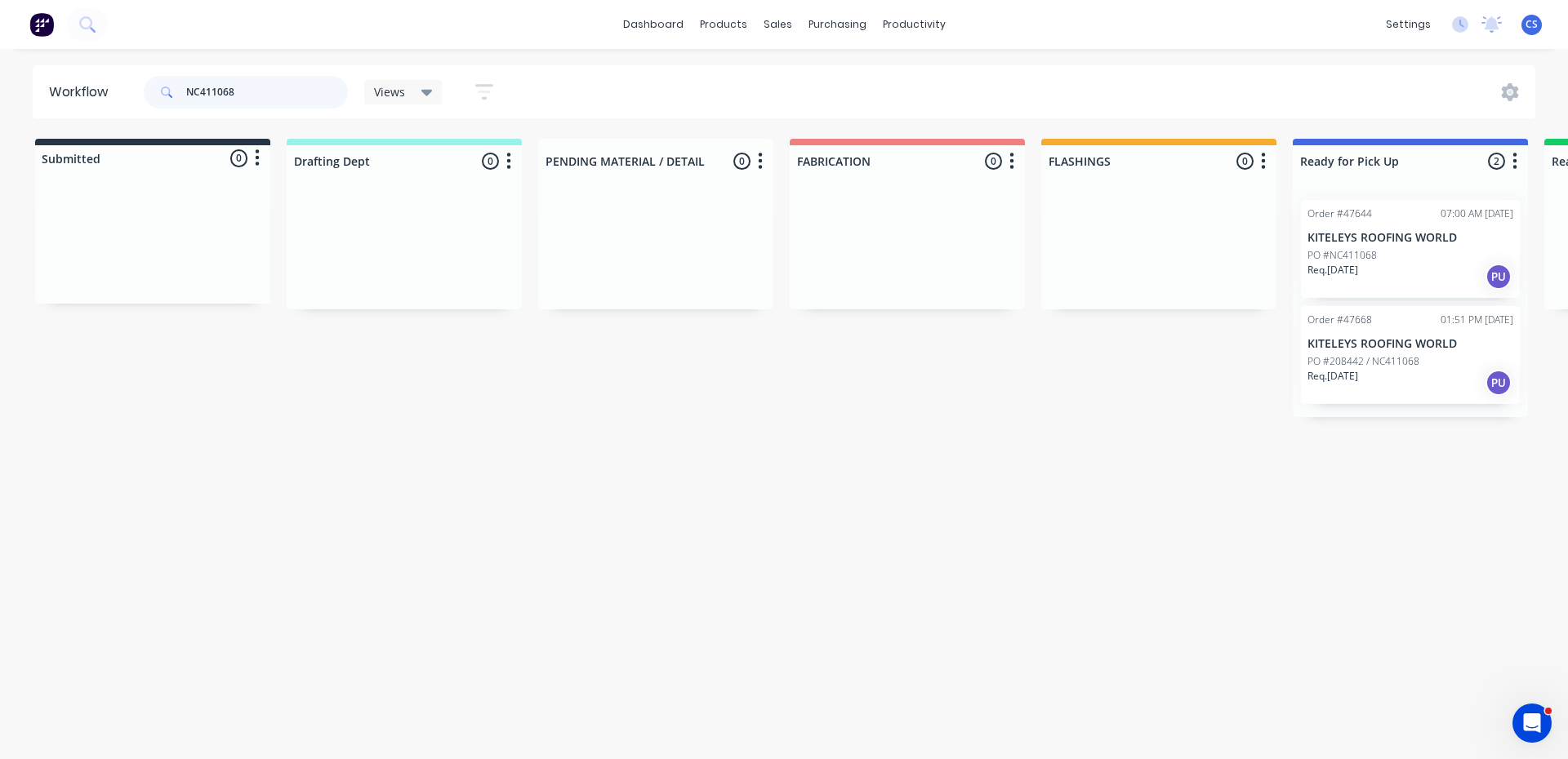
type input "NC411068"
click at [1375, 280] on div "Req. [DATE] PU" at bounding box center [1410, 276] width 205 height 28
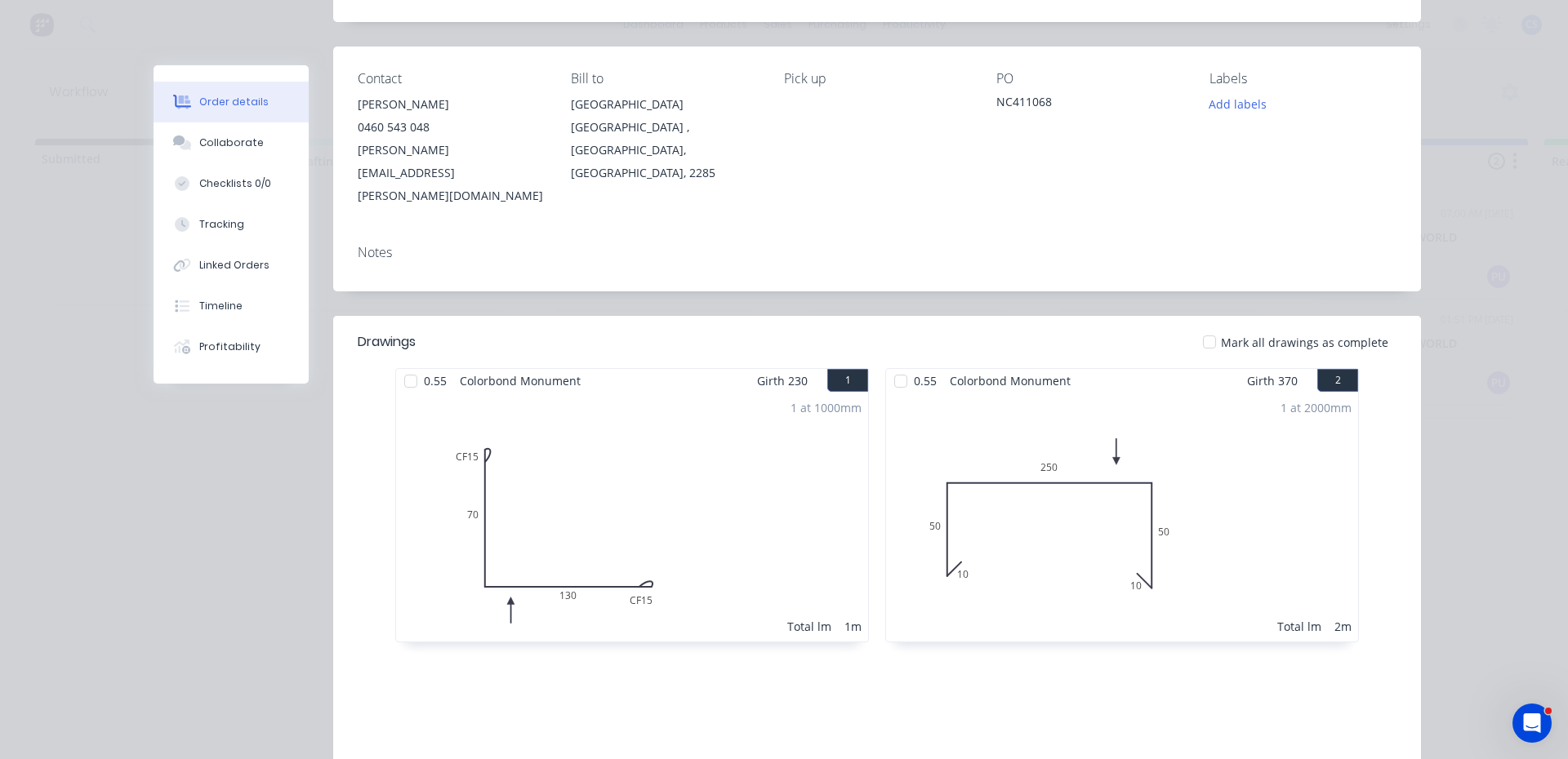
scroll to position [163, 0]
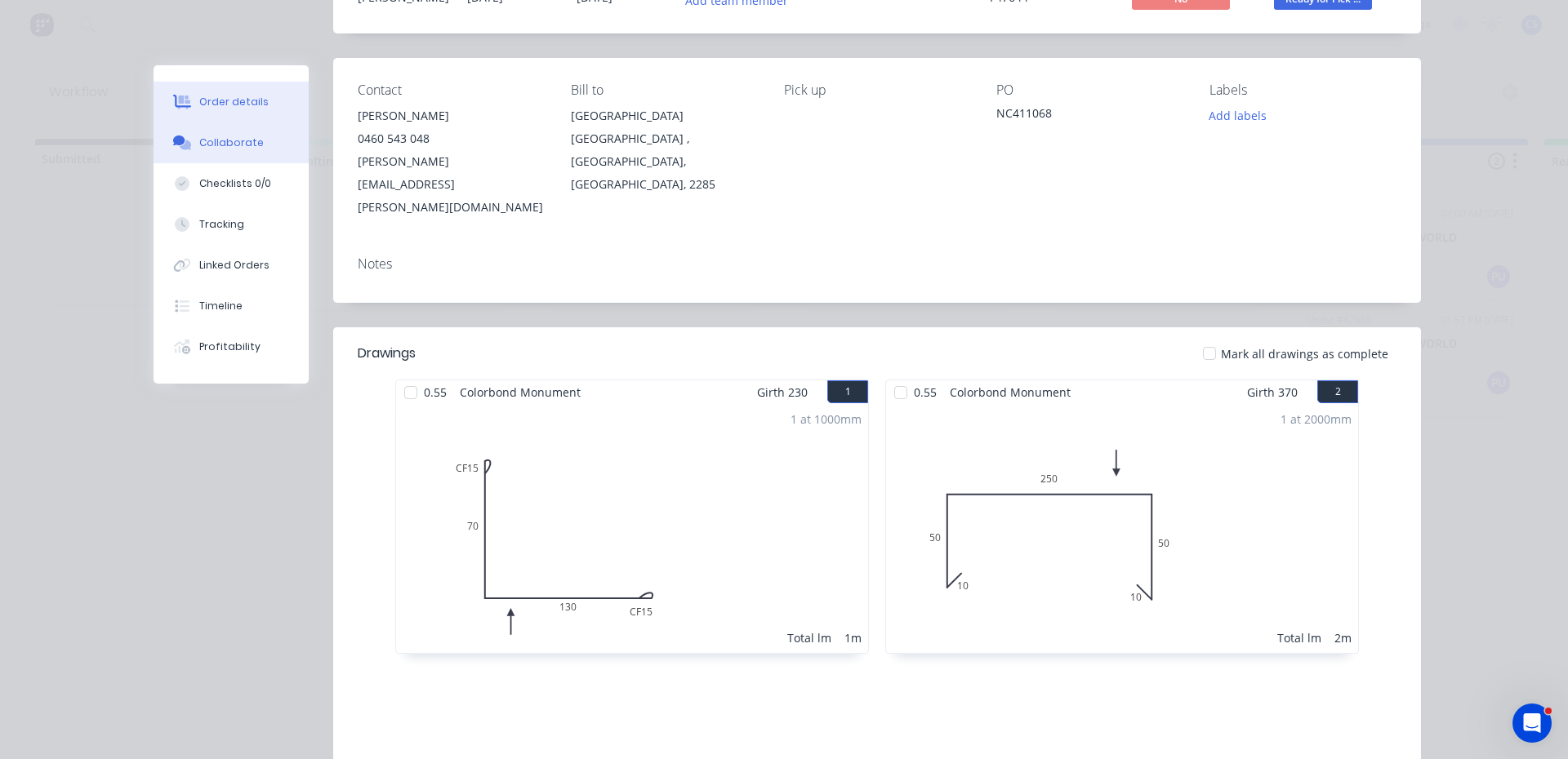
click at [233, 156] on button "Collaborate" at bounding box center [231, 142] width 155 height 41
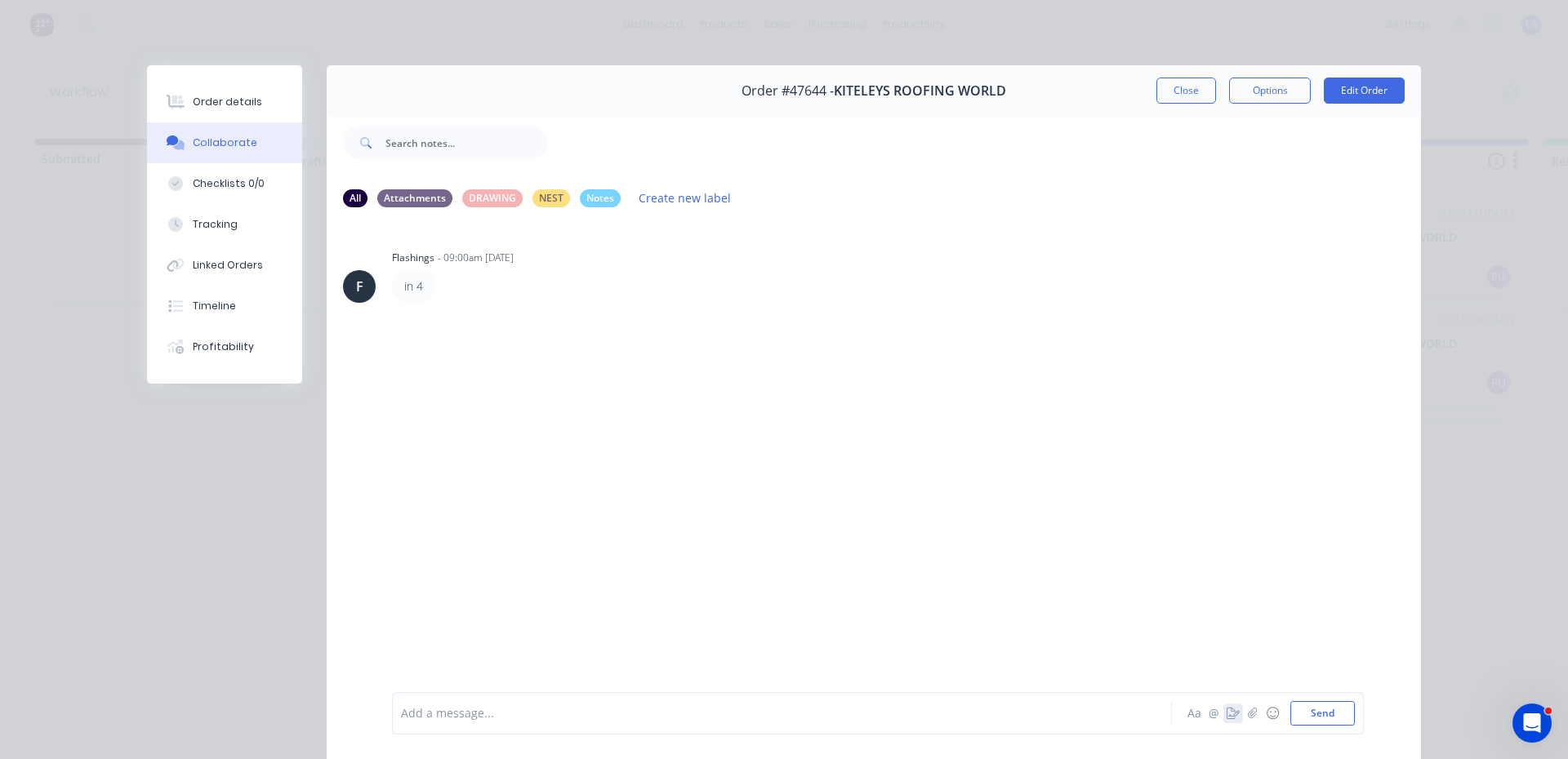
click at [1230, 717] on icon "button" at bounding box center [1233, 713] width 13 height 11
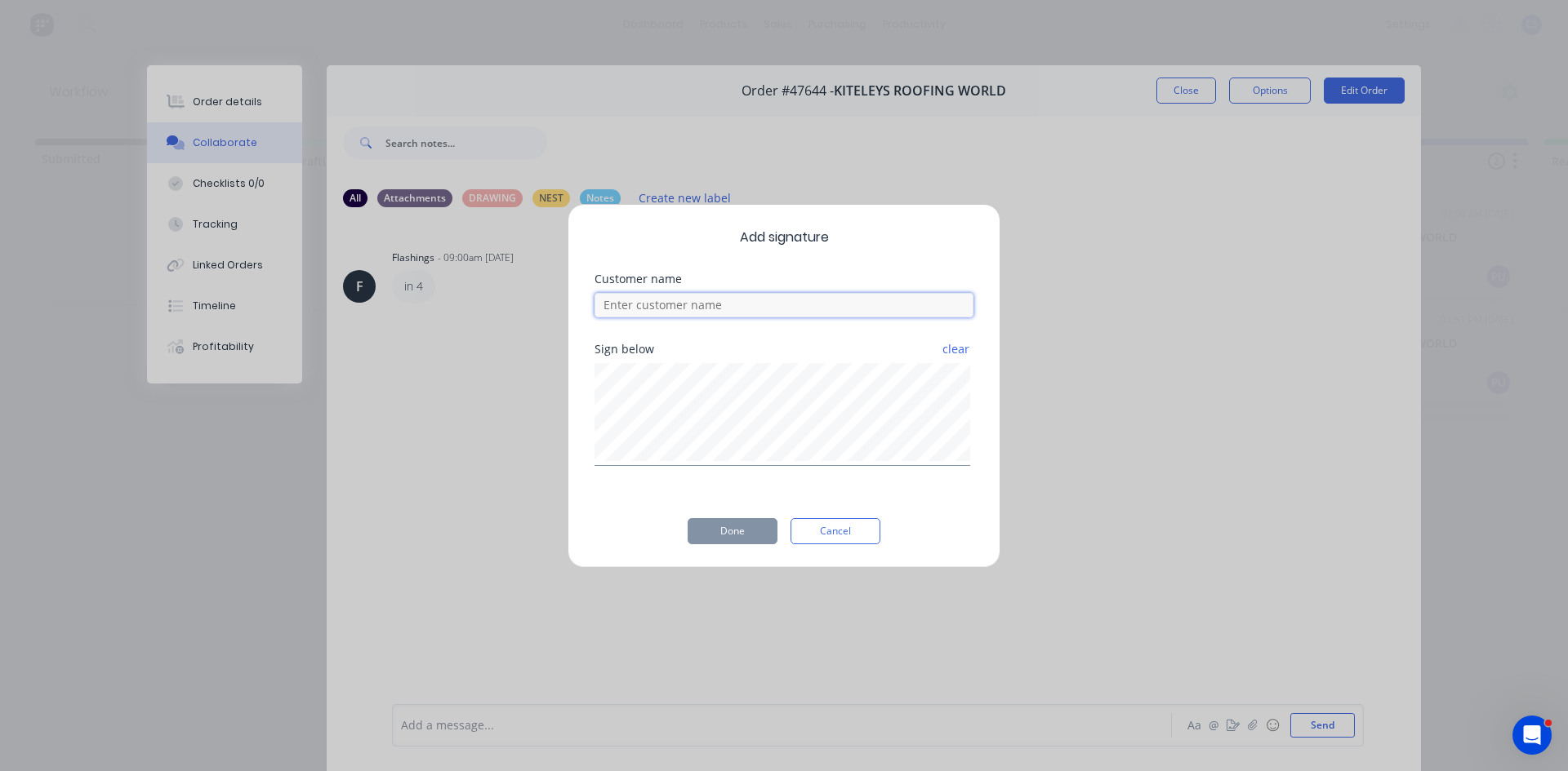
click at [730, 311] on input at bounding box center [784, 305] width 379 height 24
type input "[PERSON_NAME]"
click at [700, 522] on button "Done" at bounding box center [732, 531] width 90 height 26
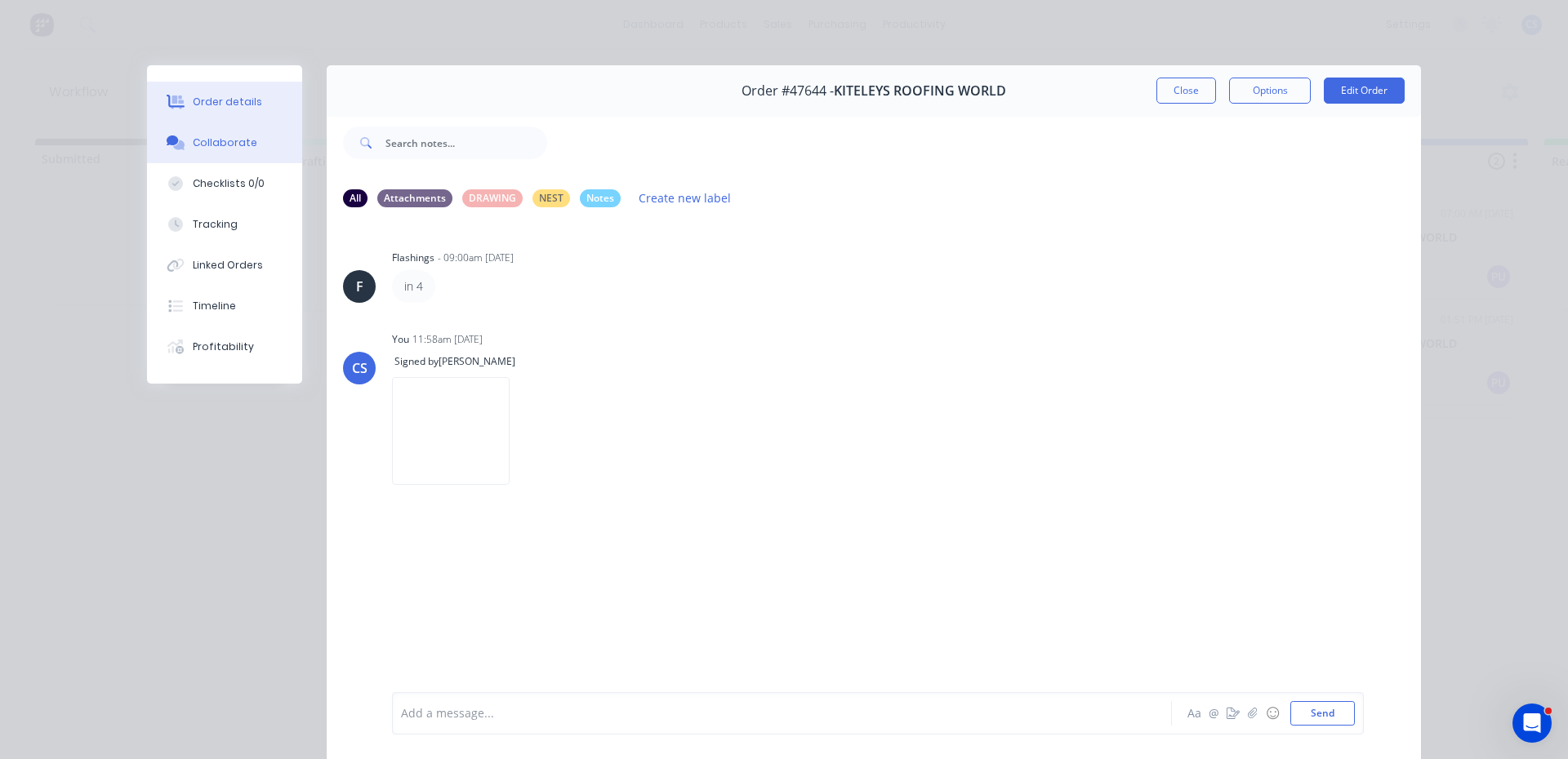
click at [215, 105] on div "Order details" at bounding box center [227, 101] width 69 height 15
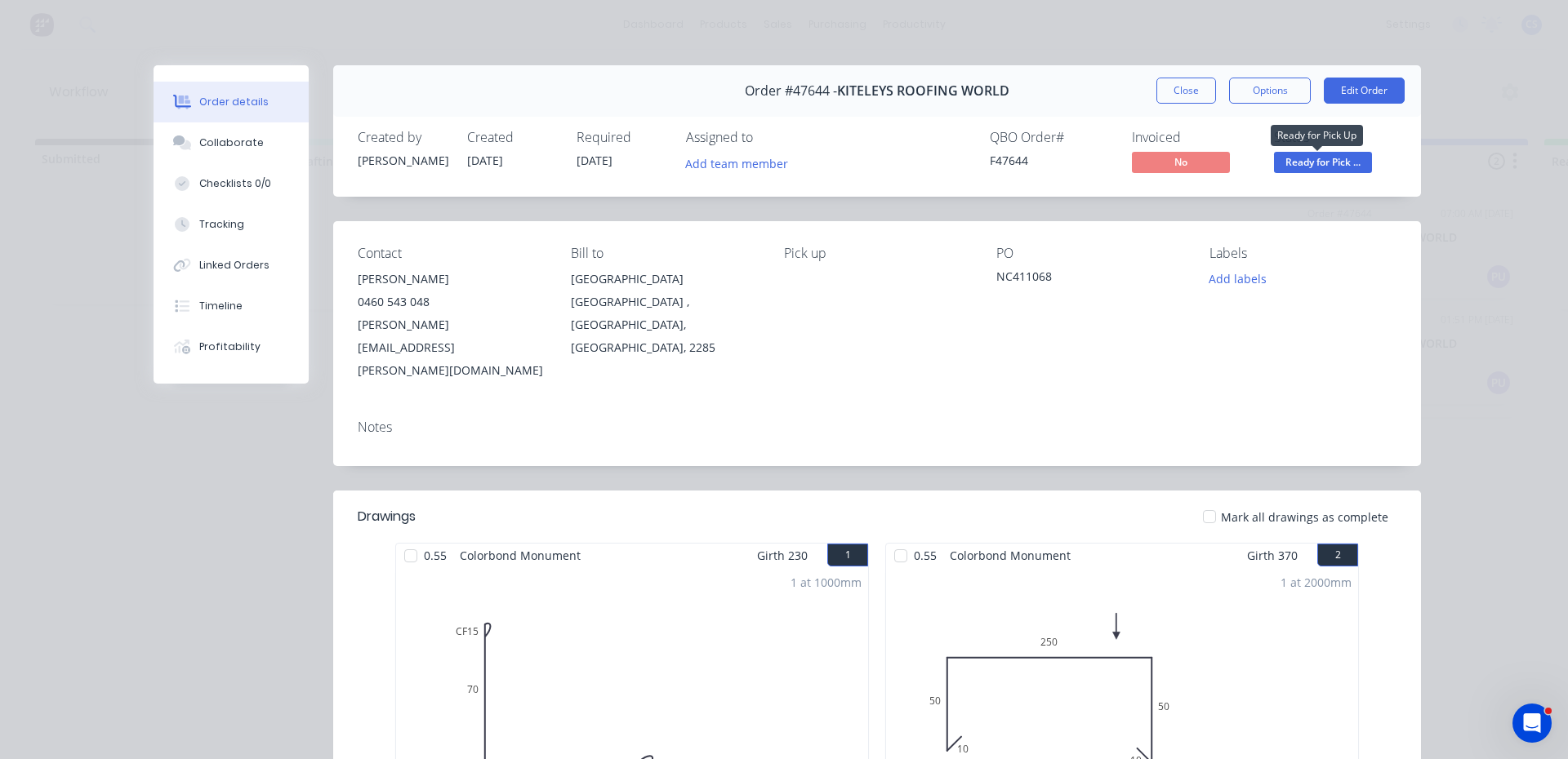
click at [1299, 166] on span "Ready for Pick ..." at bounding box center [1323, 162] width 98 height 21
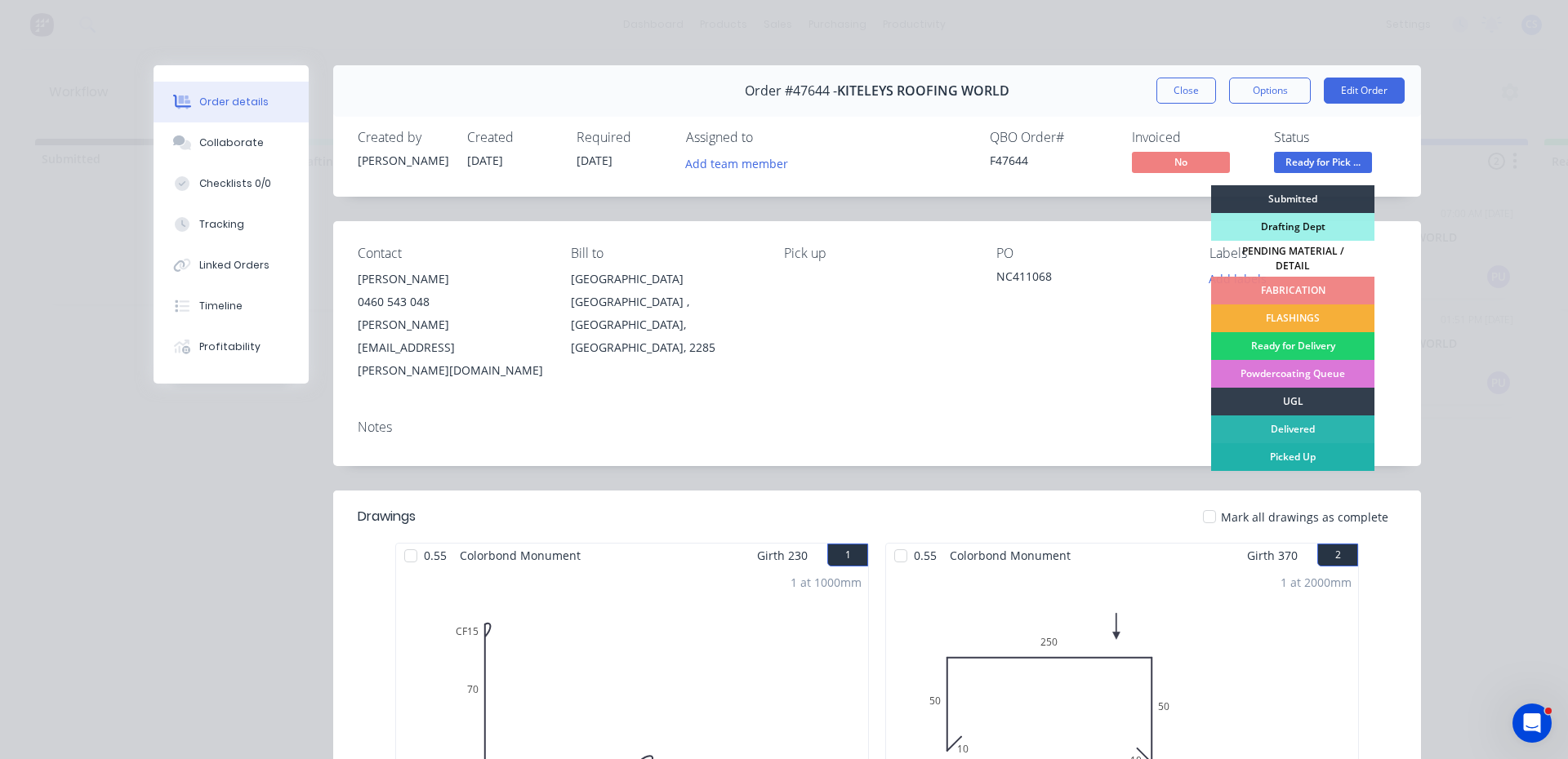
click at [1269, 446] on div "Picked Up" at bounding box center [1292, 457] width 163 height 28
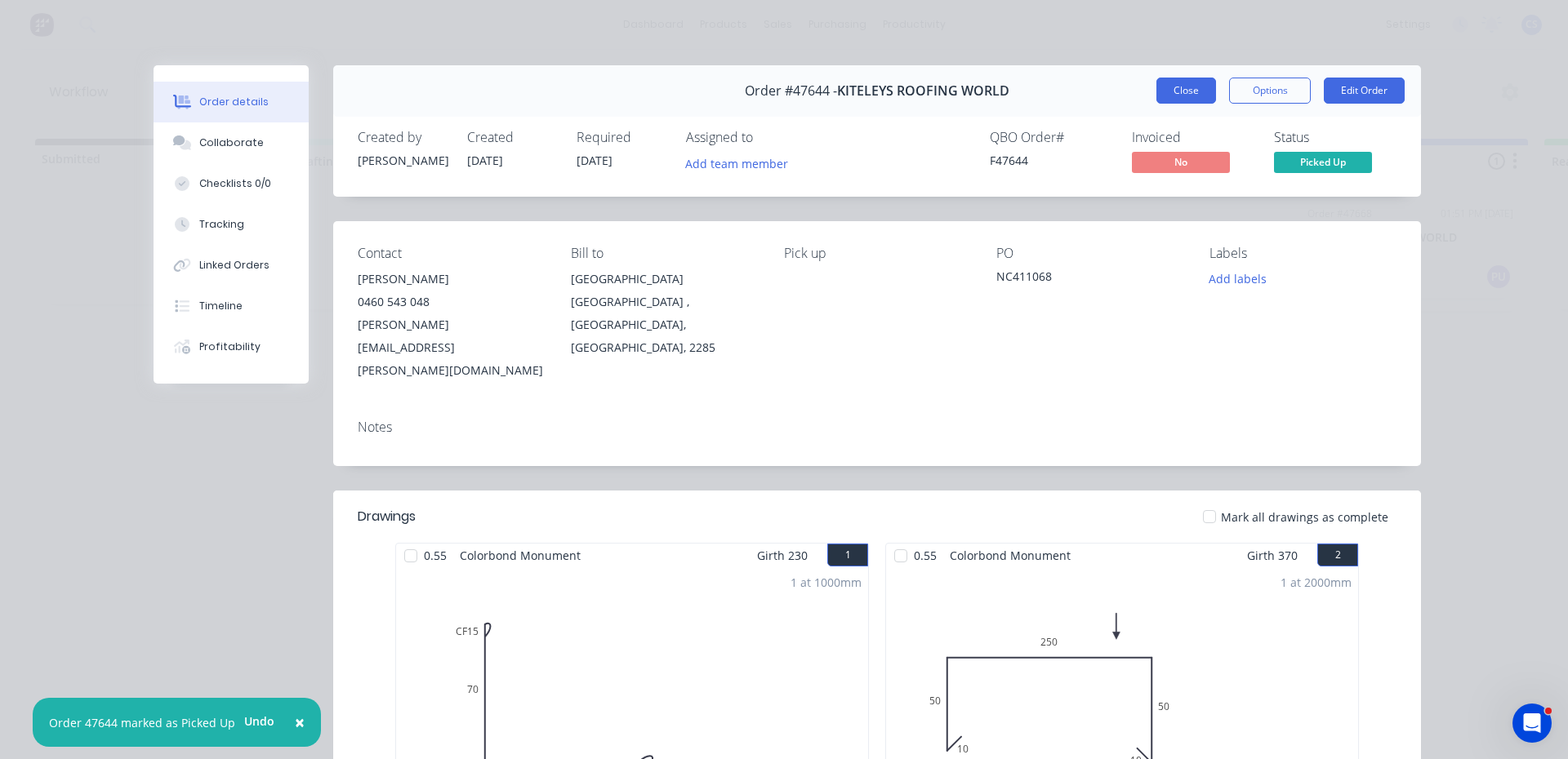
click at [1156, 87] on button "Close" at bounding box center [1186, 91] width 60 height 26
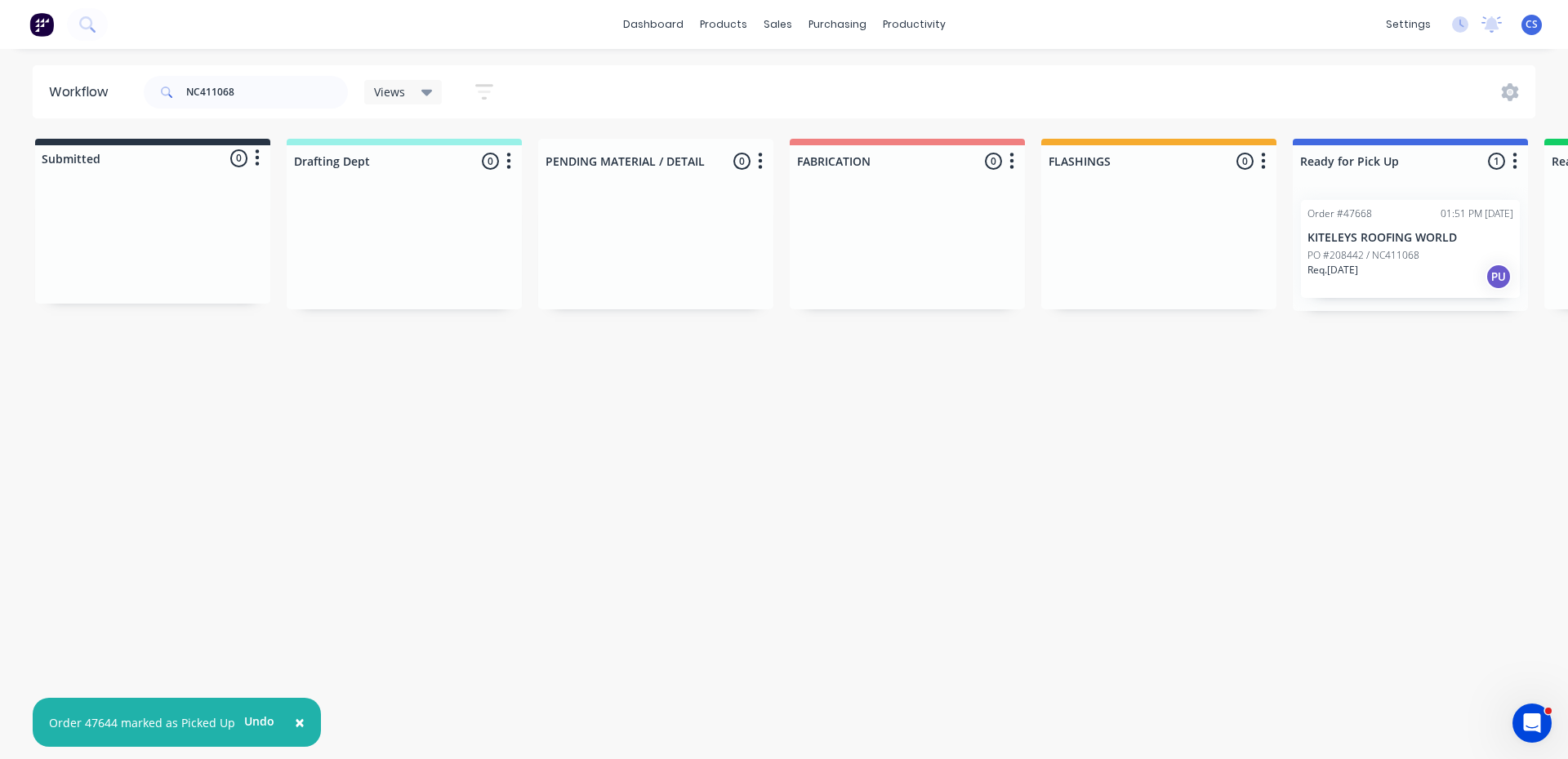
click at [1358, 272] on p "Req. [DATE]" at bounding box center [1333, 269] width 50 height 15
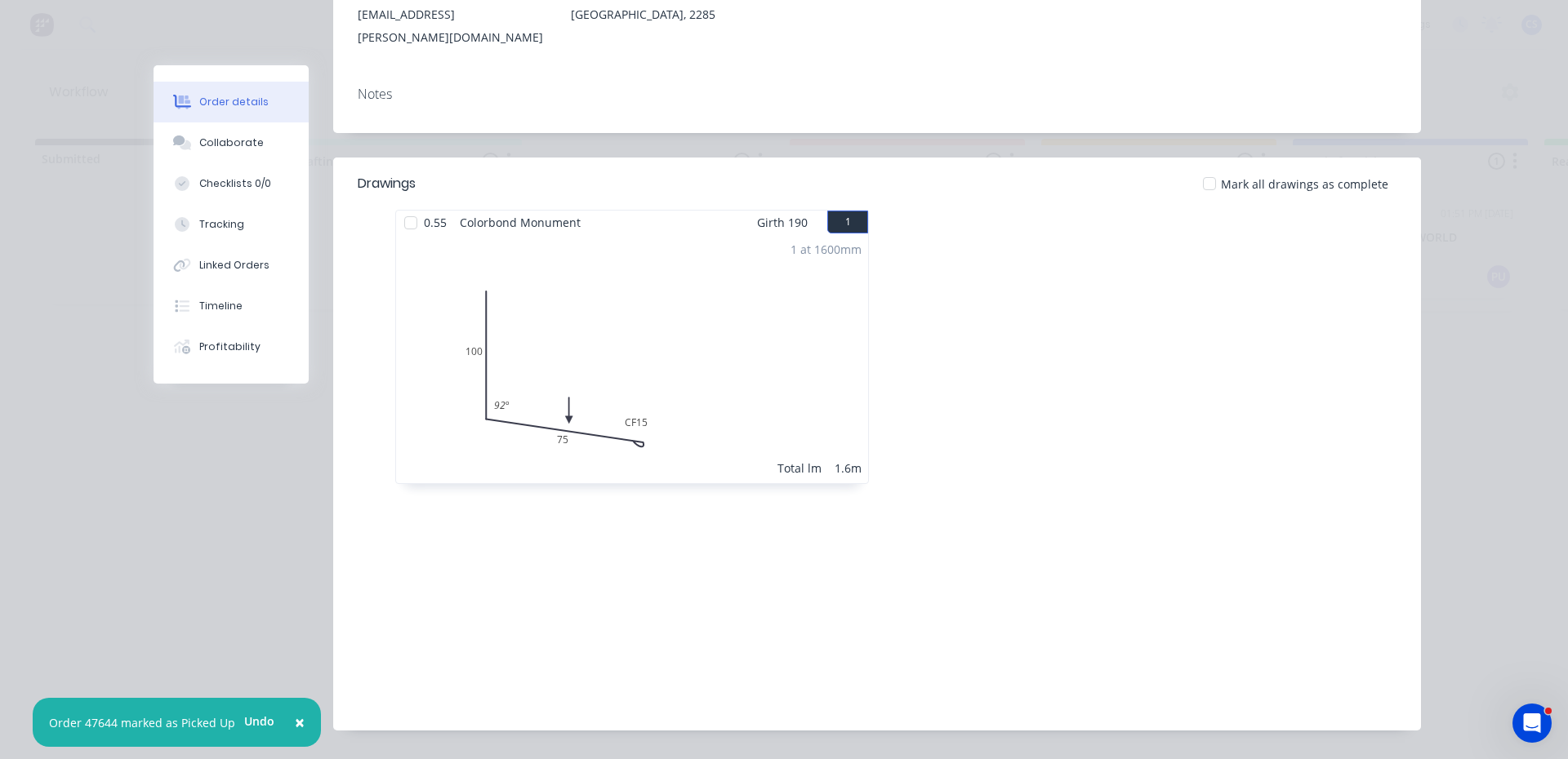
scroll to position [334, 0]
click at [199, 146] on div "Collaborate" at bounding box center [231, 142] width 64 height 15
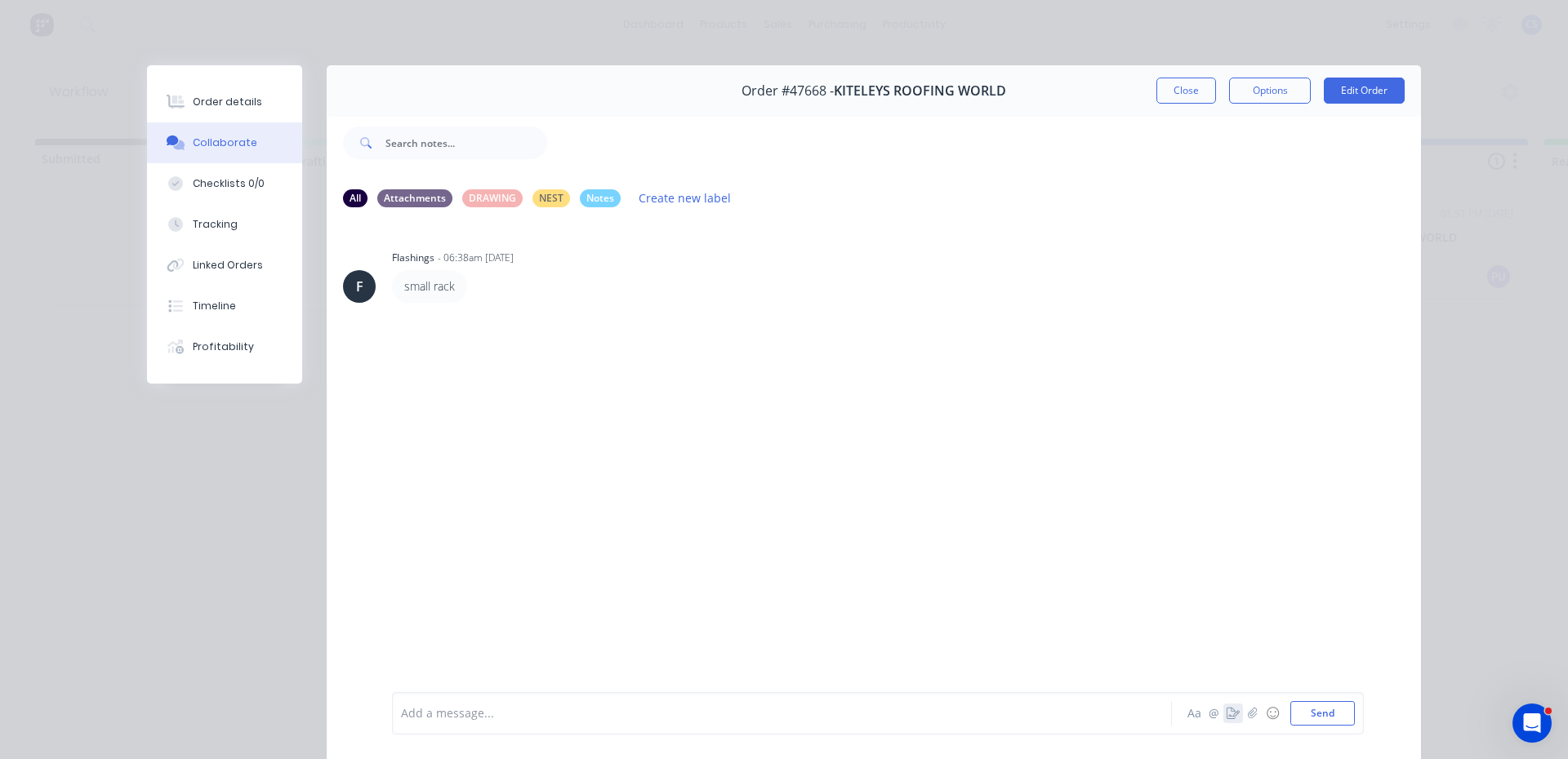
click at [1224, 717] on button "button" at bounding box center [1233, 713] width 20 height 20
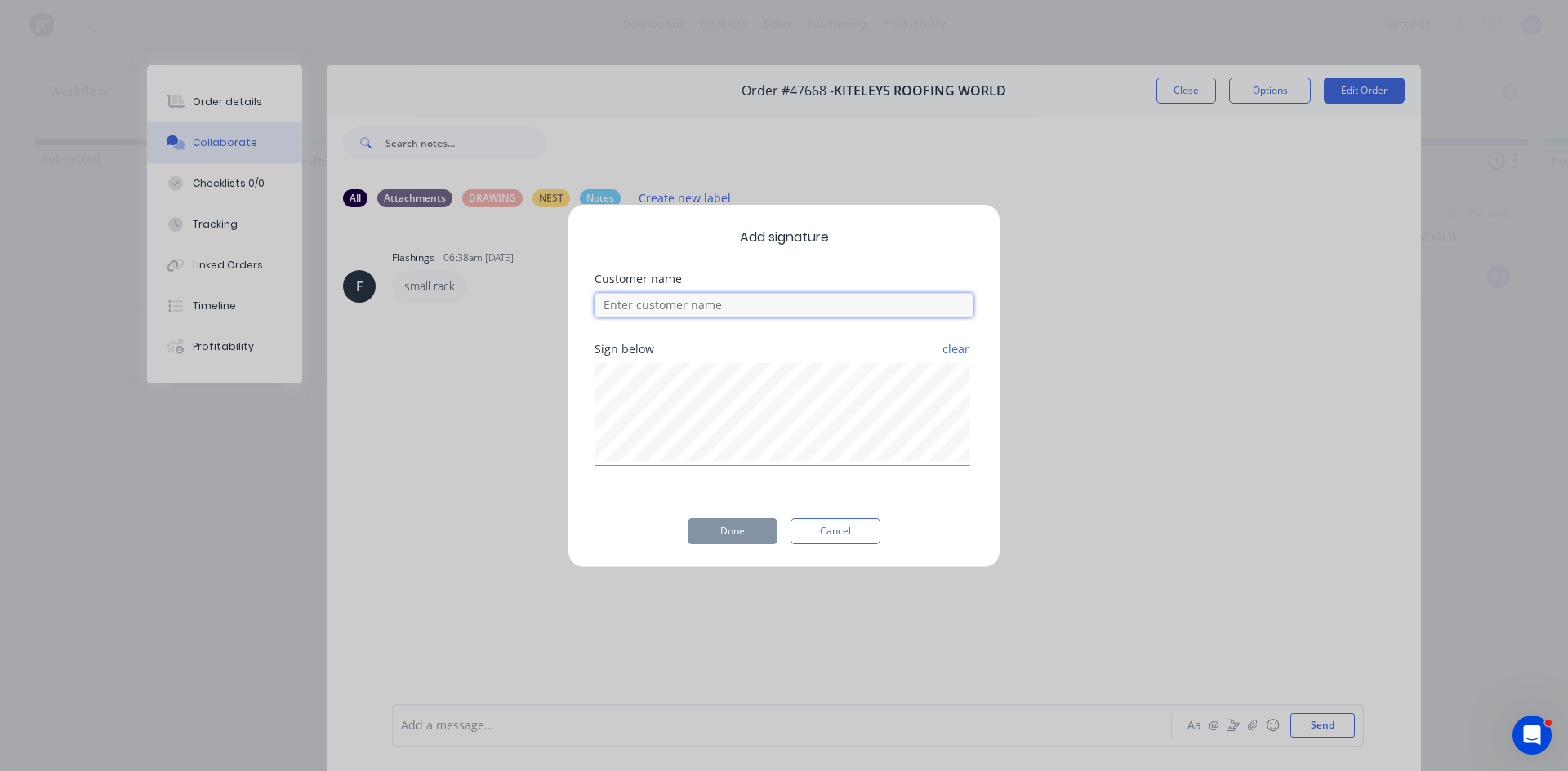
click at [695, 314] on input at bounding box center [784, 305] width 379 height 24
type input "[PERSON_NAME]"
click at [716, 531] on button "Done" at bounding box center [732, 531] width 90 height 26
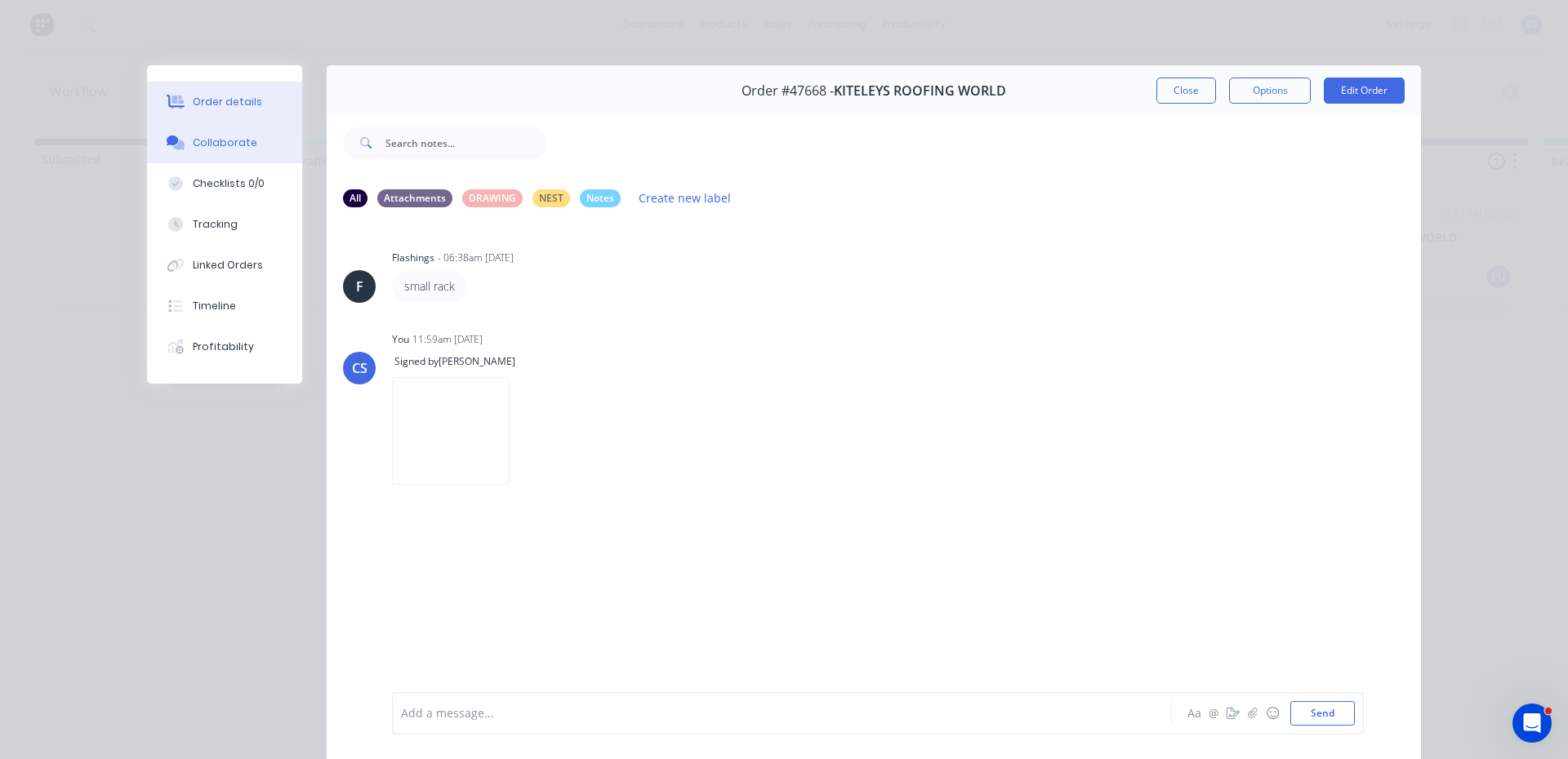
click at [229, 103] on div "Order details" at bounding box center [227, 101] width 69 height 15
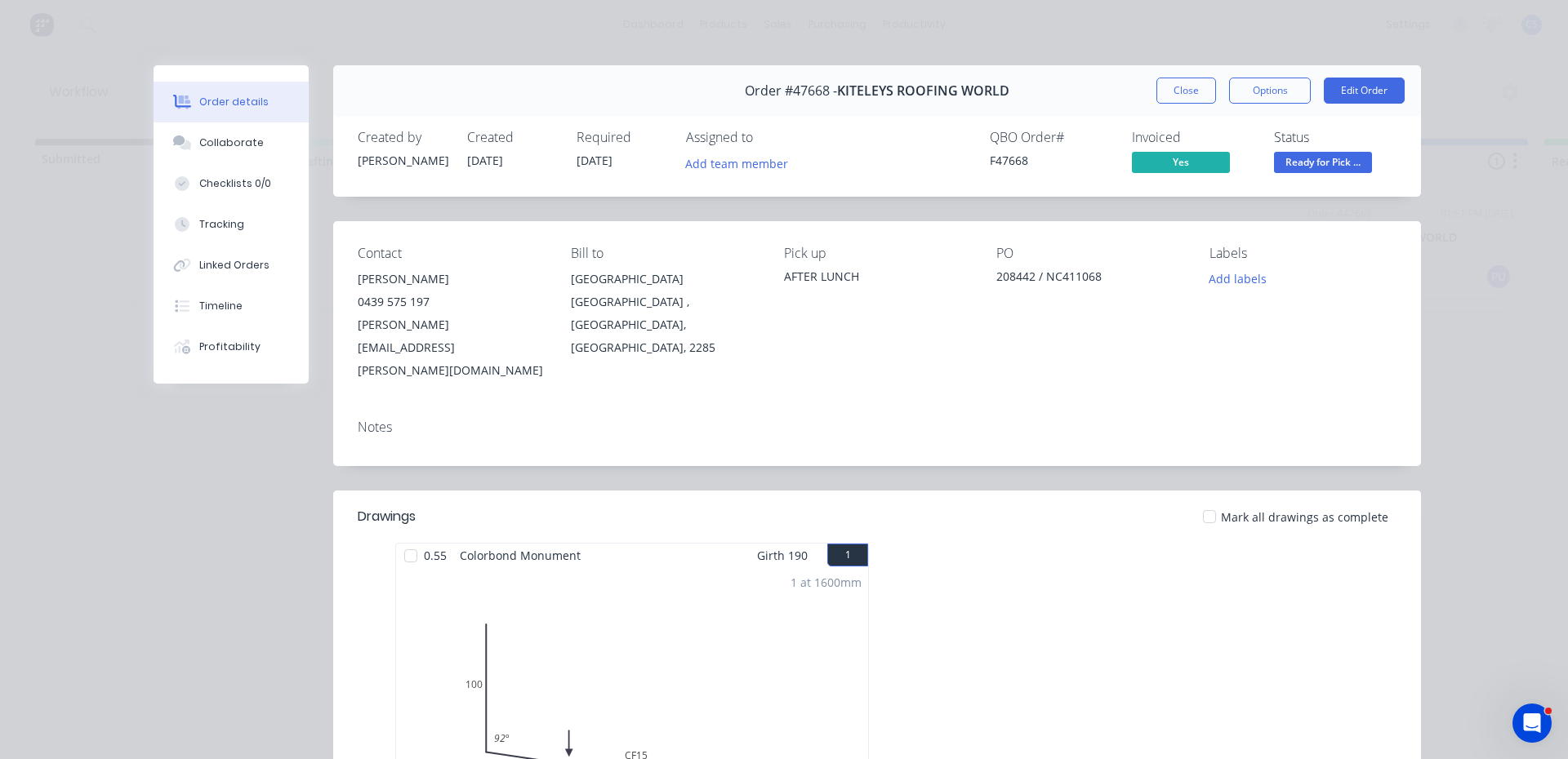
click at [1304, 160] on span "Ready for Pick ..." at bounding box center [1323, 162] width 98 height 21
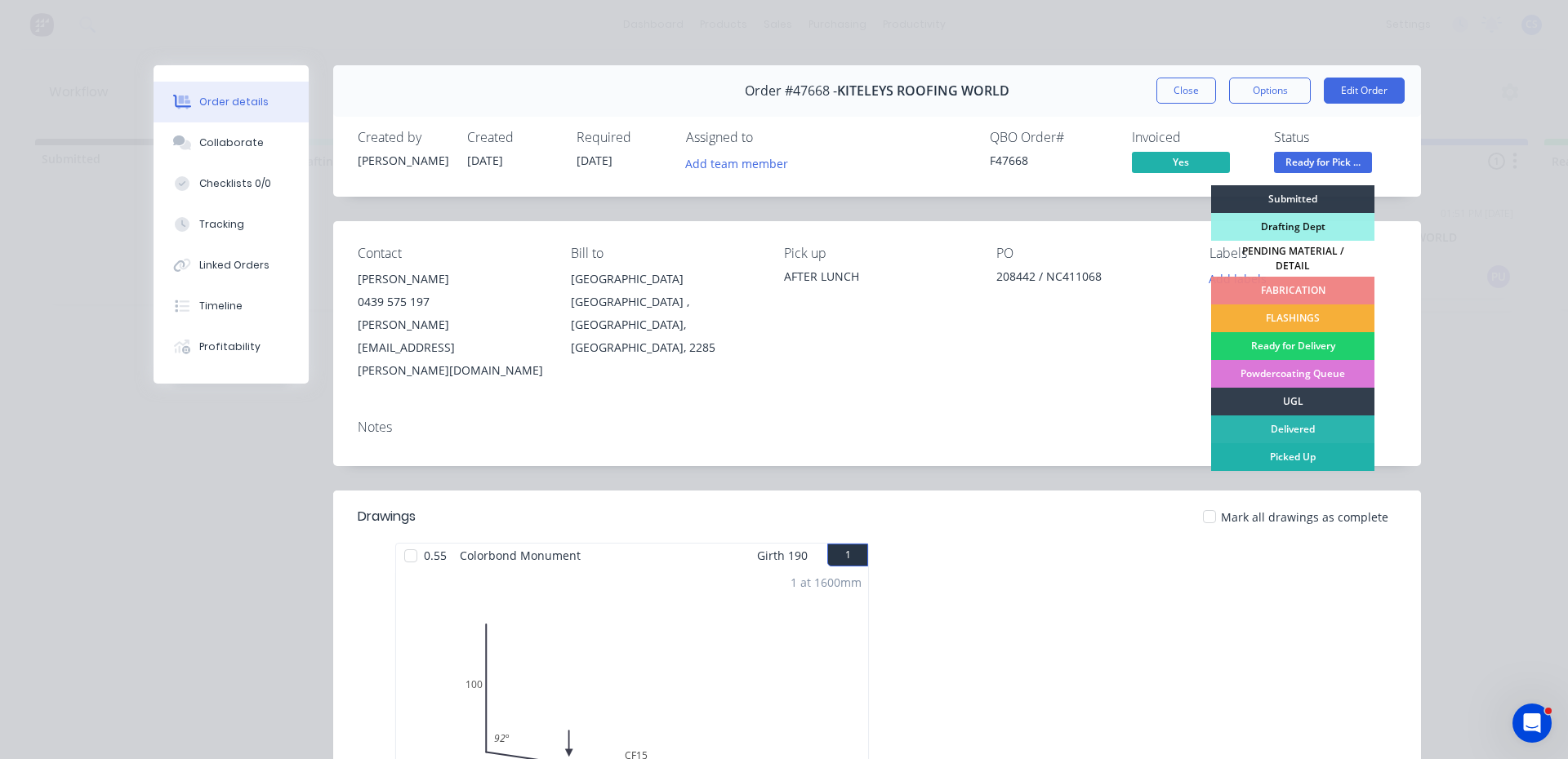
click at [1263, 448] on div "Picked Up" at bounding box center [1292, 457] width 163 height 28
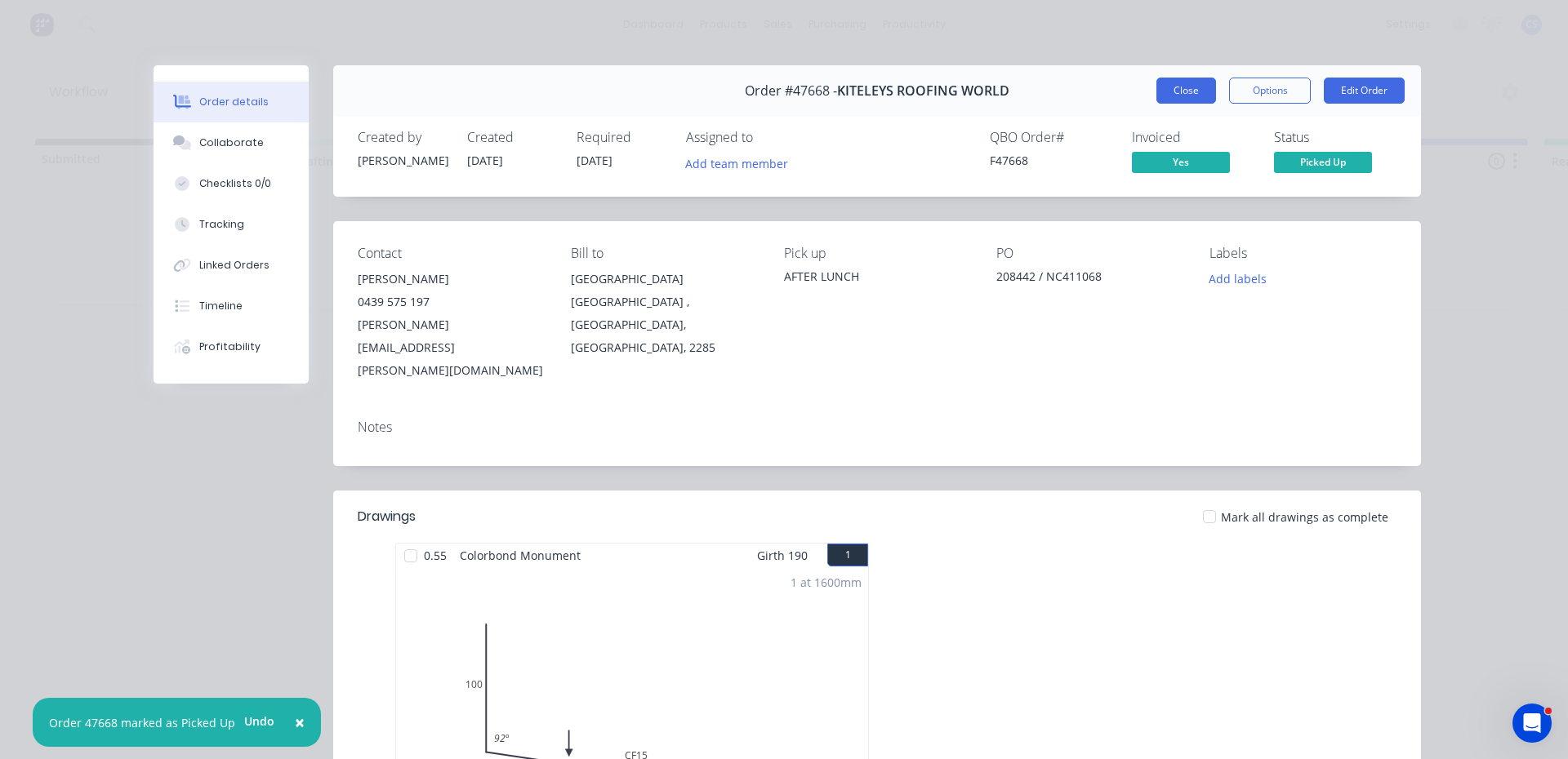
click at [1156, 88] on button "Close" at bounding box center [1186, 91] width 60 height 26
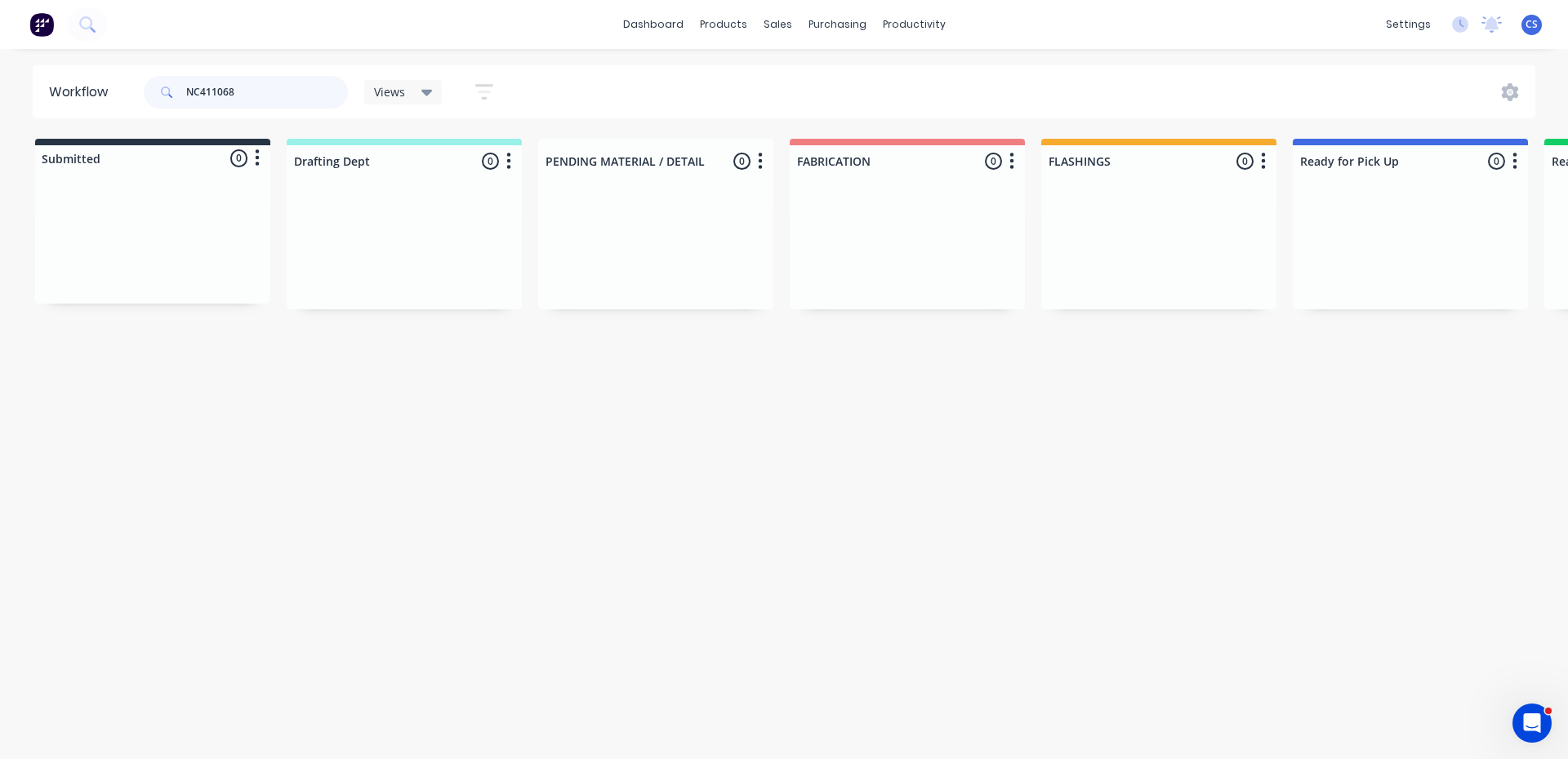
drag, startPoint x: 308, startPoint y: 88, endPoint x: 179, endPoint y: 81, distance: 129.2
click at [179, 81] on div "NC411068" at bounding box center [246, 93] width 205 height 33
click at [208, 93] on input "465534" at bounding box center [267, 93] width 162 height 33
click at [1390, 326] on div "Req. [DATE] PU" at bounding box center [1410, 336] width 205 height 28
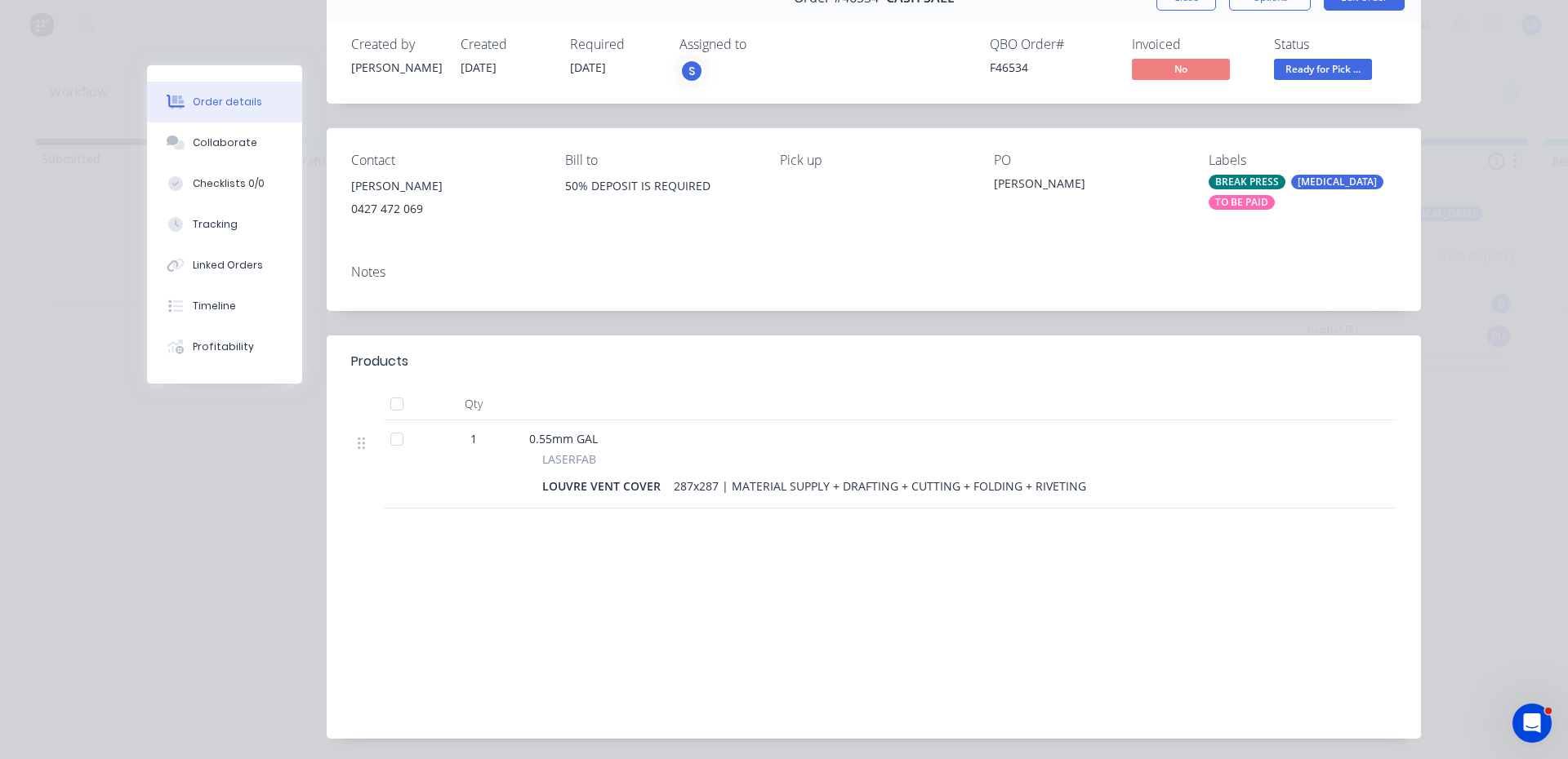
scroll to position [148, 0]
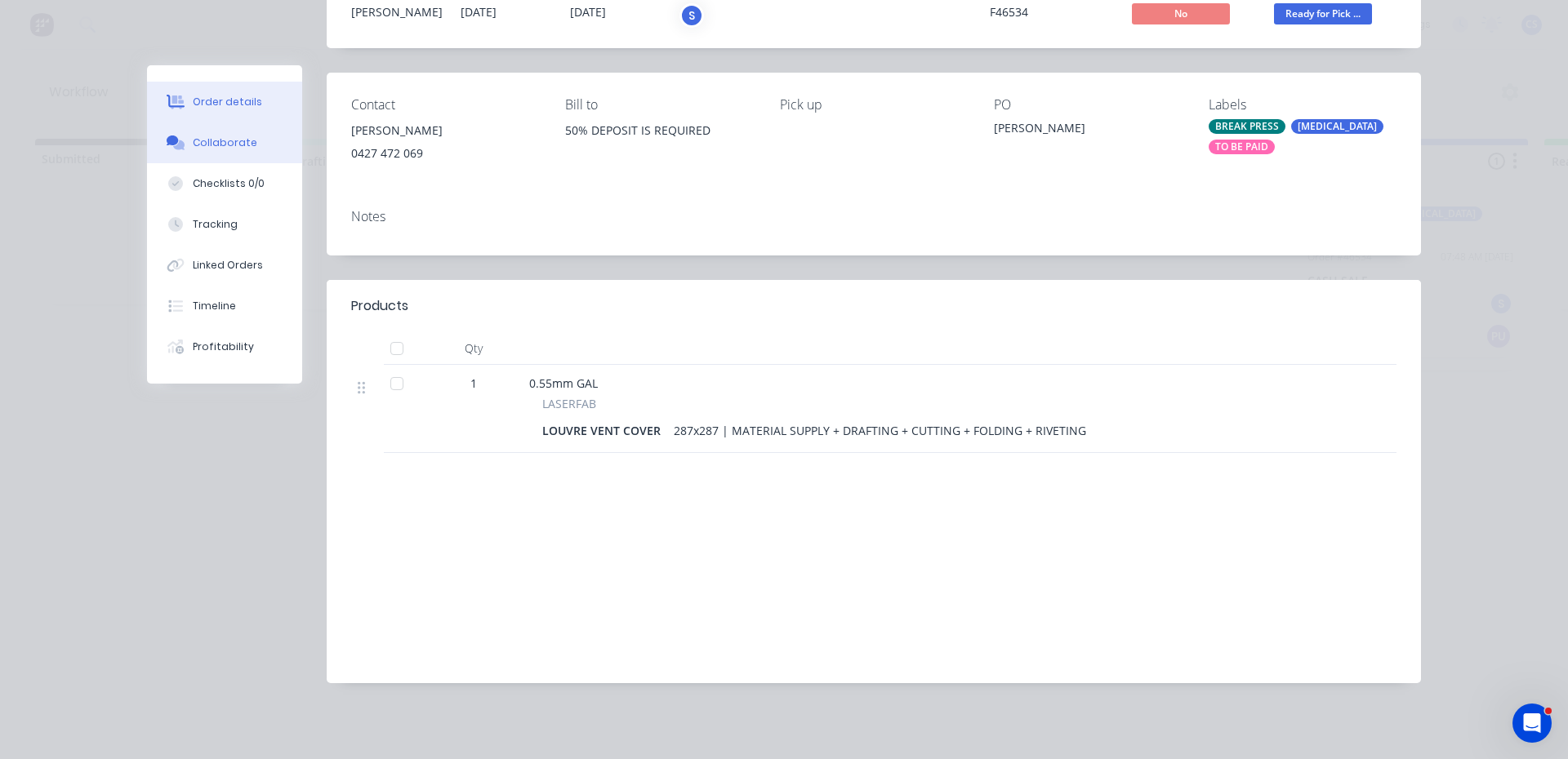
click at [224, 139] on div "Collaborate" at bounding box center [224, 142] width 64 height 15
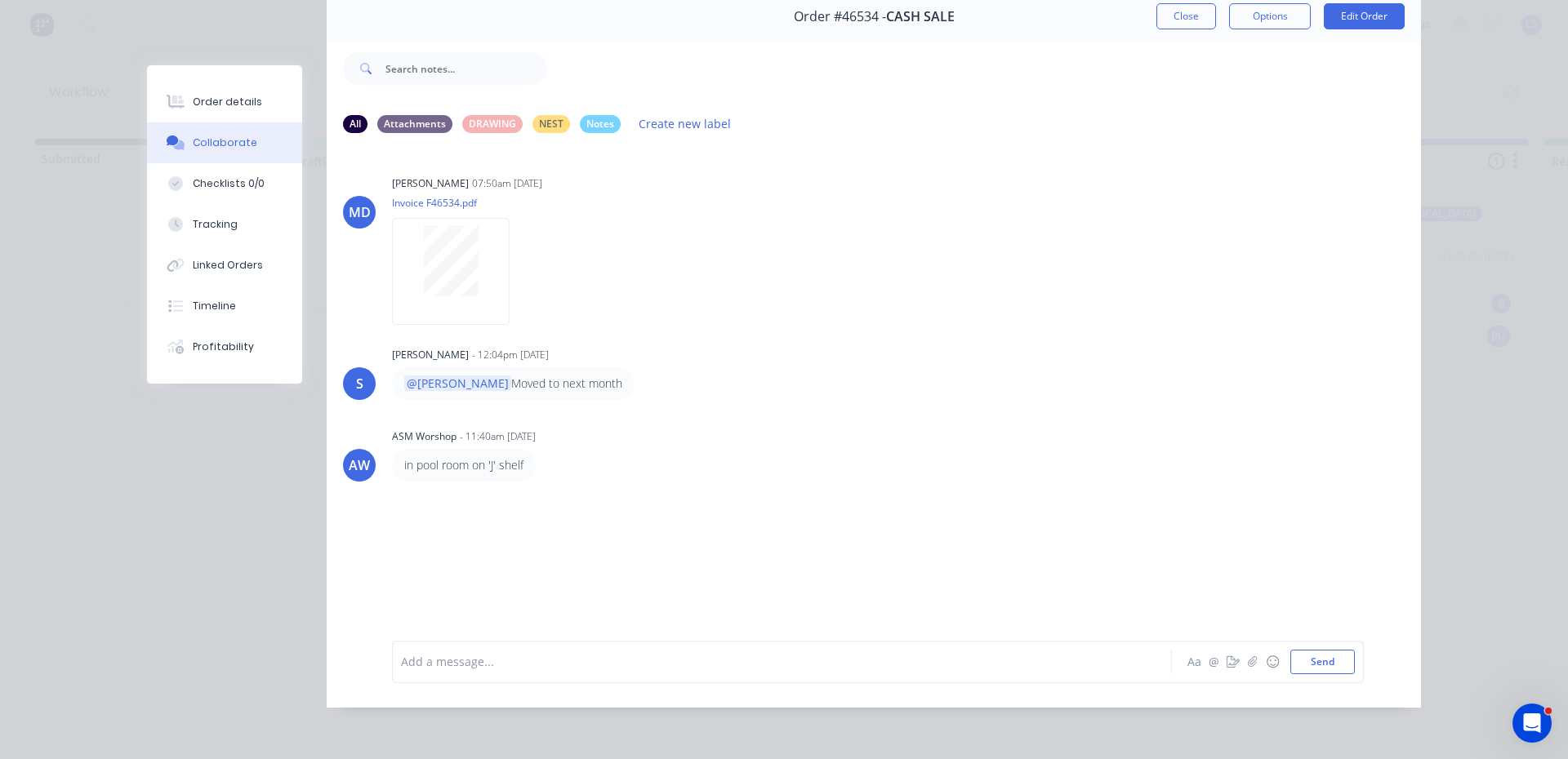
scroll to position [87, 0]
click at [425, 177] on div "[PERSON_NAME]" at bounding box center [430, 184] width 77 height 15
click at [412, 263] on div at bounding box center [451, 261] width 103 height 71
click at [231, 96] on div "Order details" at bounding box center [227, 101] width 69 height 15
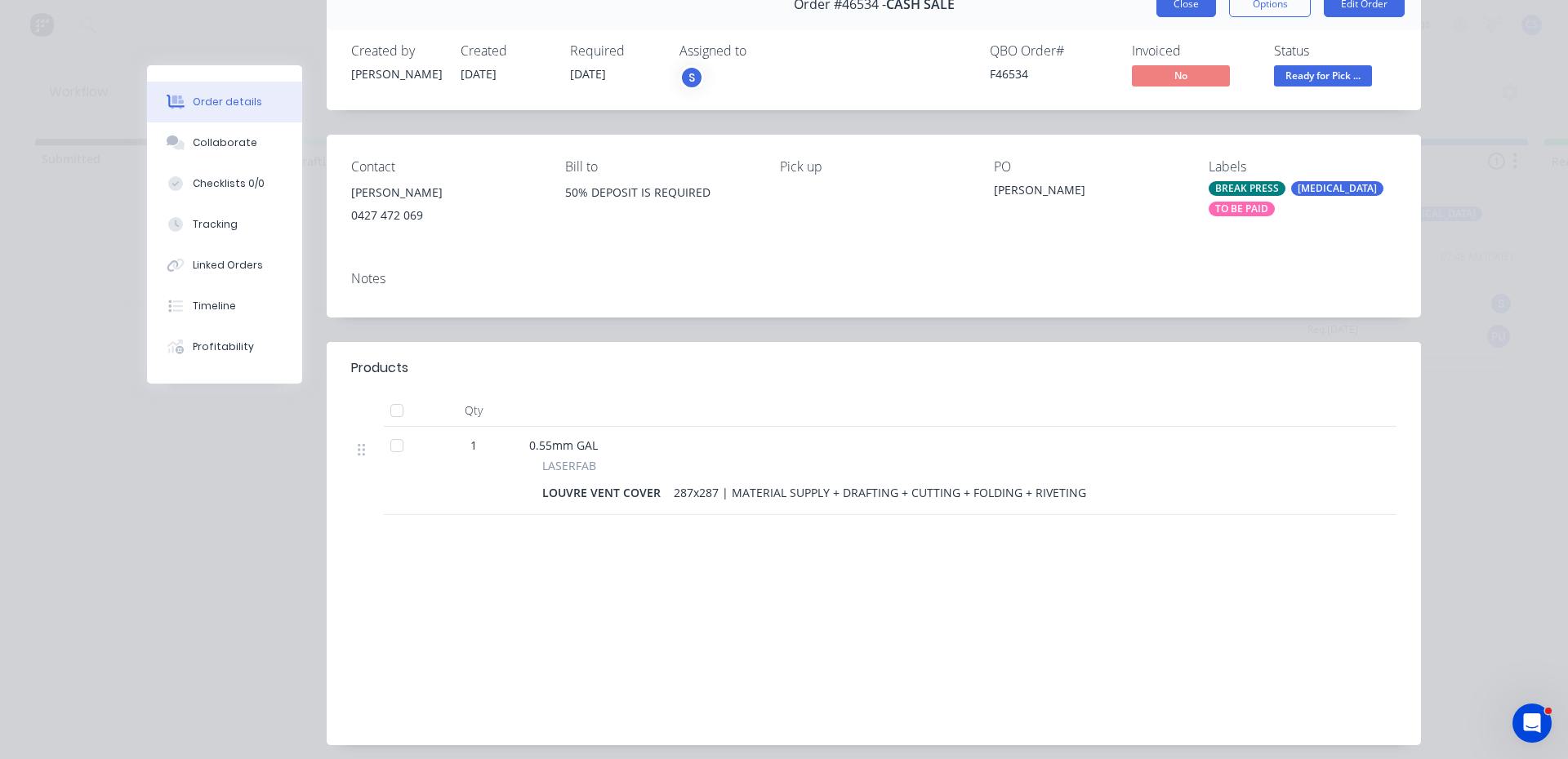
click at [1179, 6] on button "Close" at bounding box center [1186, 4] width 60 height 26
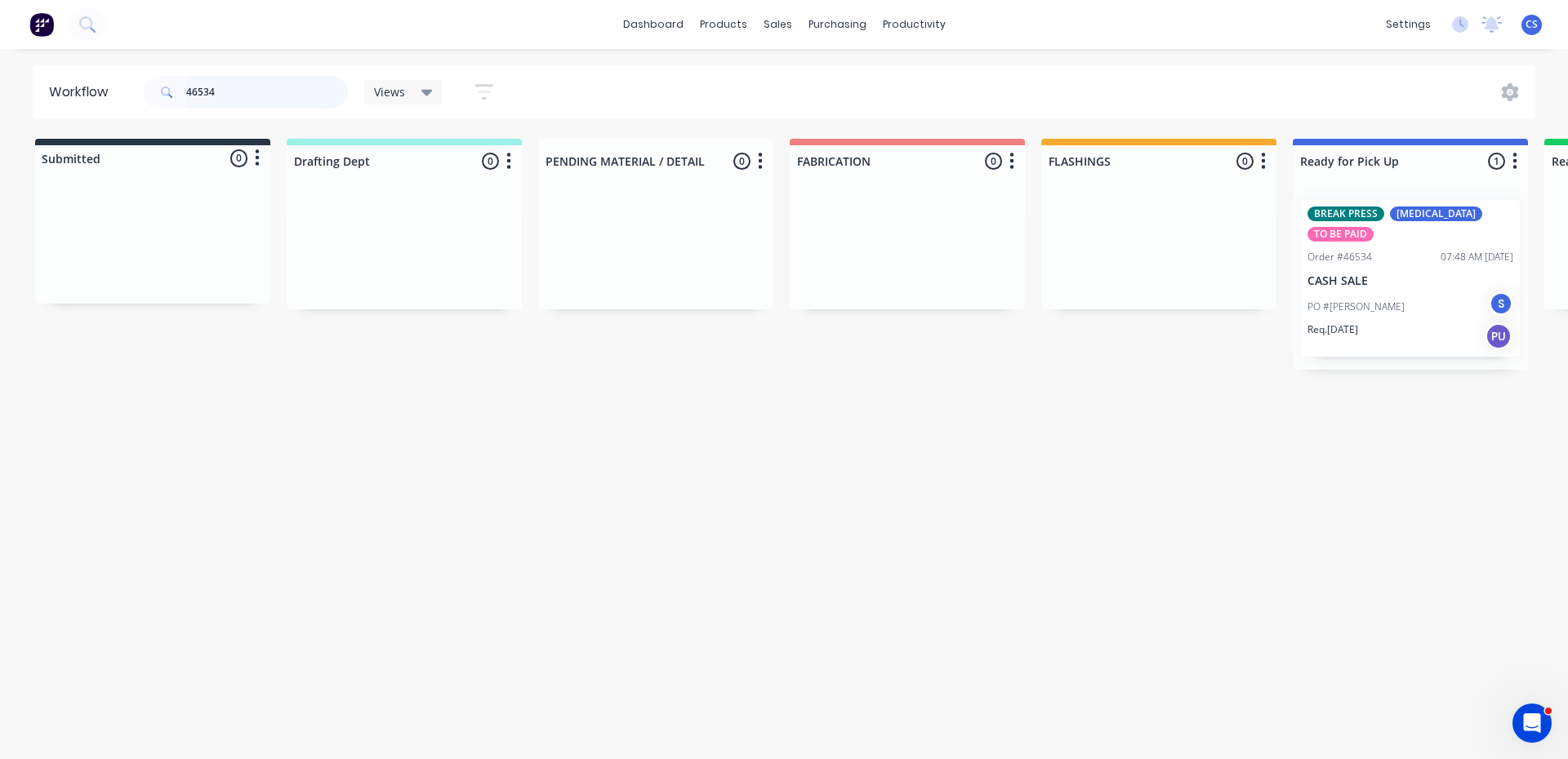
drag, startPoint x: 183, startPoint y: 76, endPoint x: 157, endPoint y: 75, distance: 26.0
click at [157, 75] on div "46534" at bounding box center [246, 92] width 205 height 49
type input "0000000"
